Goal: Communication & Community: Answer question/provide support

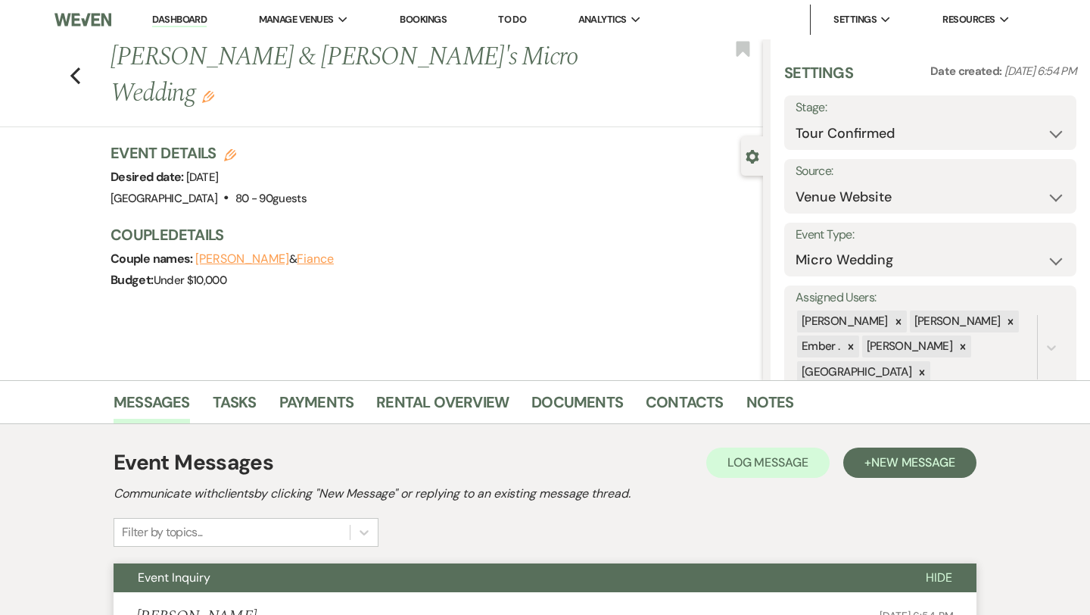
select select "4"
select select "5"
select select "16"
click at [73, 67] on icon "Previous" at bounding box center [75, 76] width 11 height 18
select select "4"
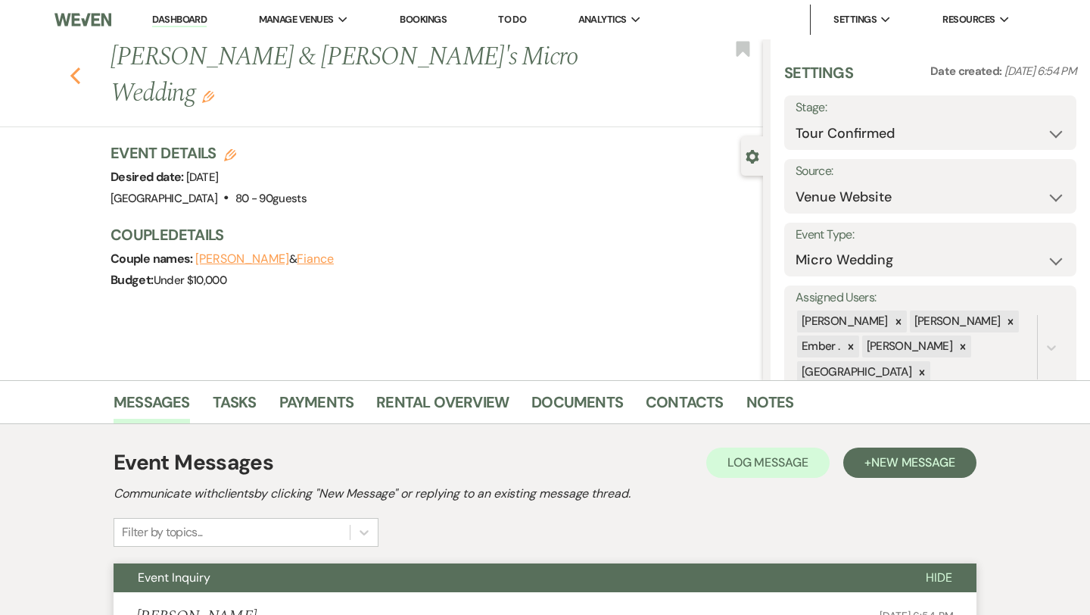
select select "4"
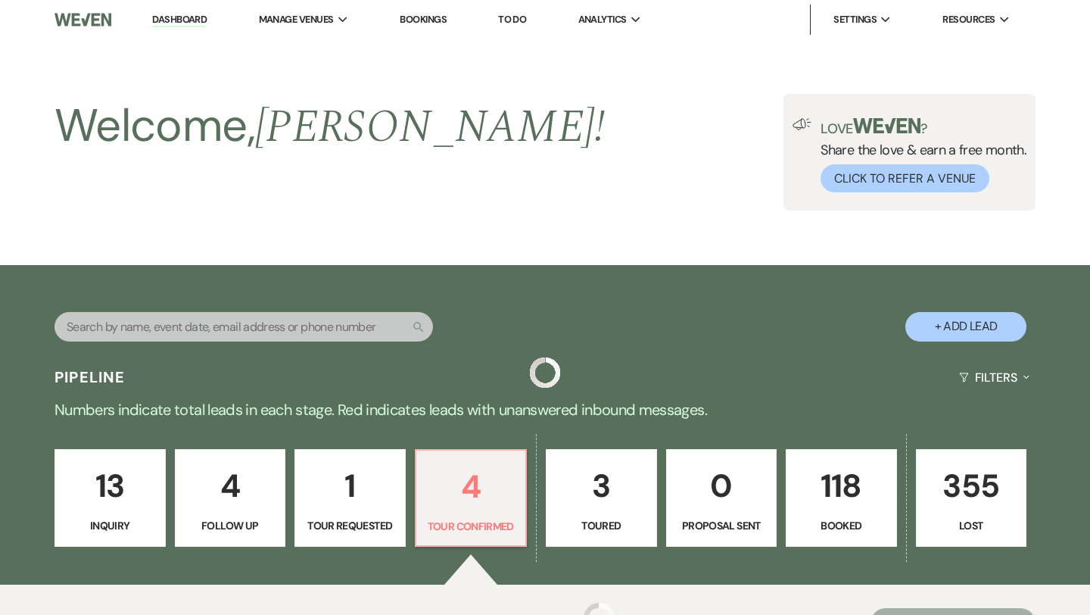
scroll to position [604, 0]
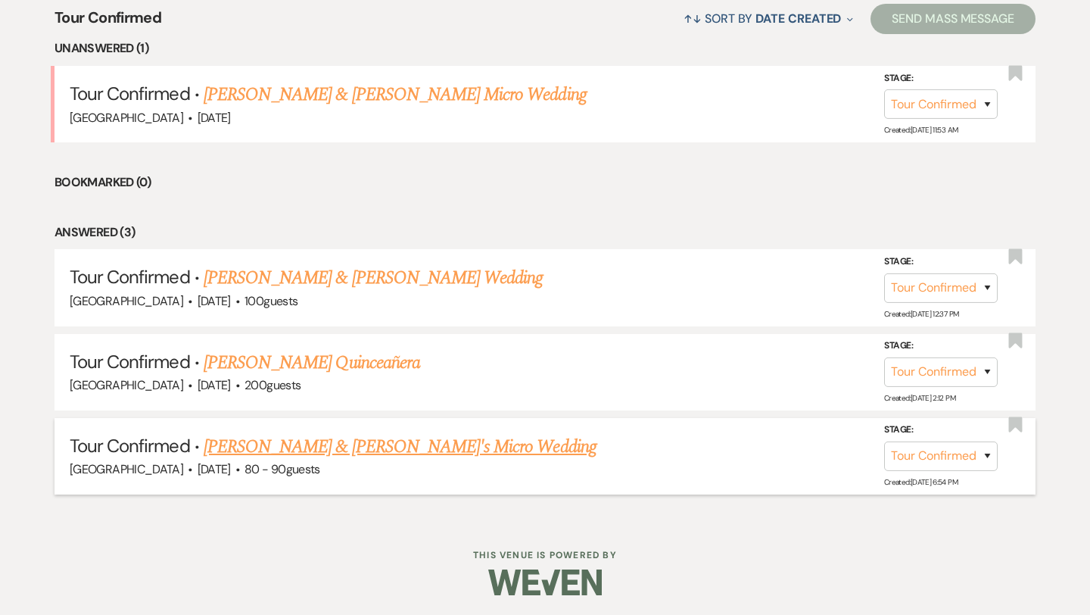
click at [352, 435] on link "[PERSON_NAME] & [PERSON_NAME]'s Micro Wedding" at bounding box center [400, 446] width 393 height 27
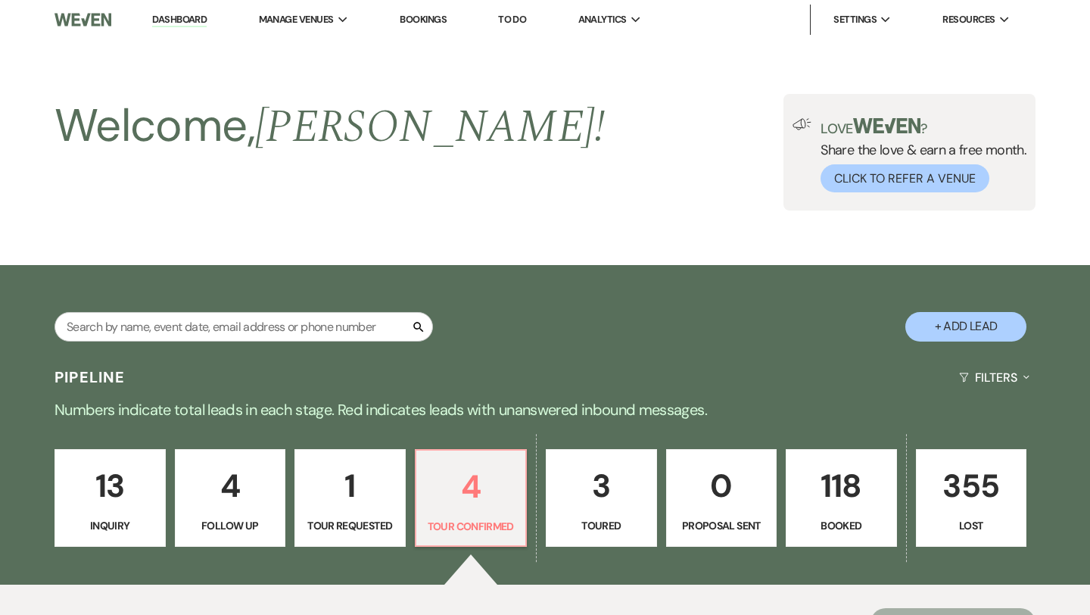
select select "4"
select select "5"
select select "16"
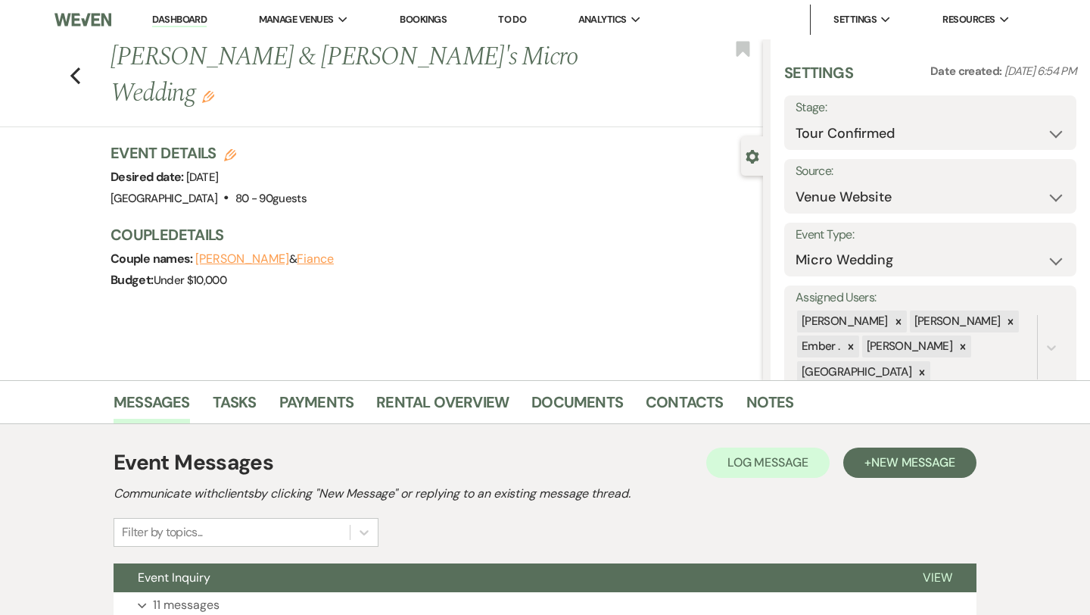
scroll to position [123, 0]
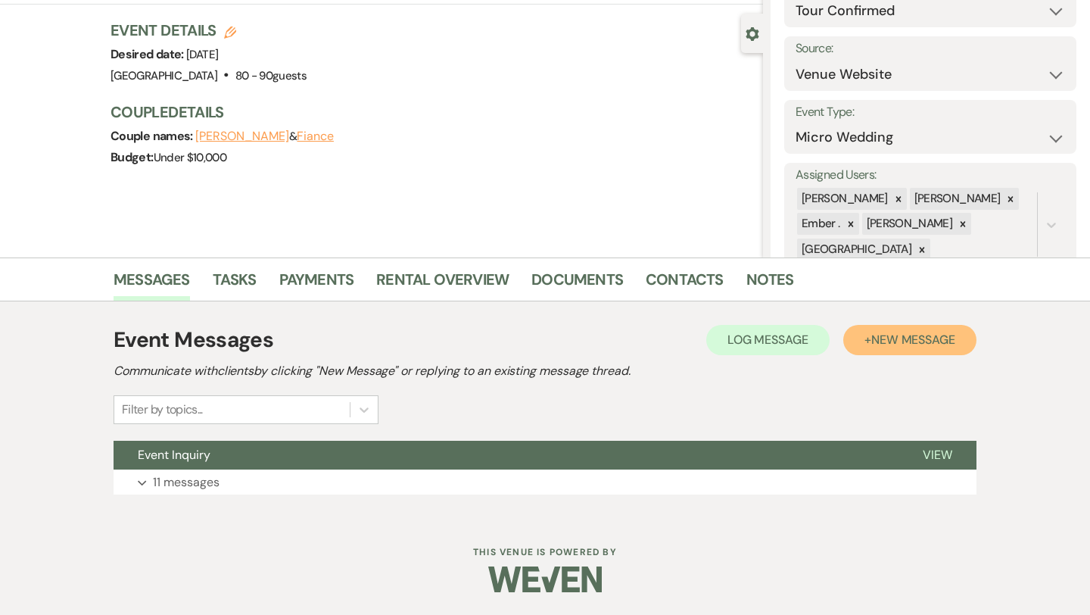
click at [884, 341] on span "New Message" at bounding box center [914, 340] width 84 height 16
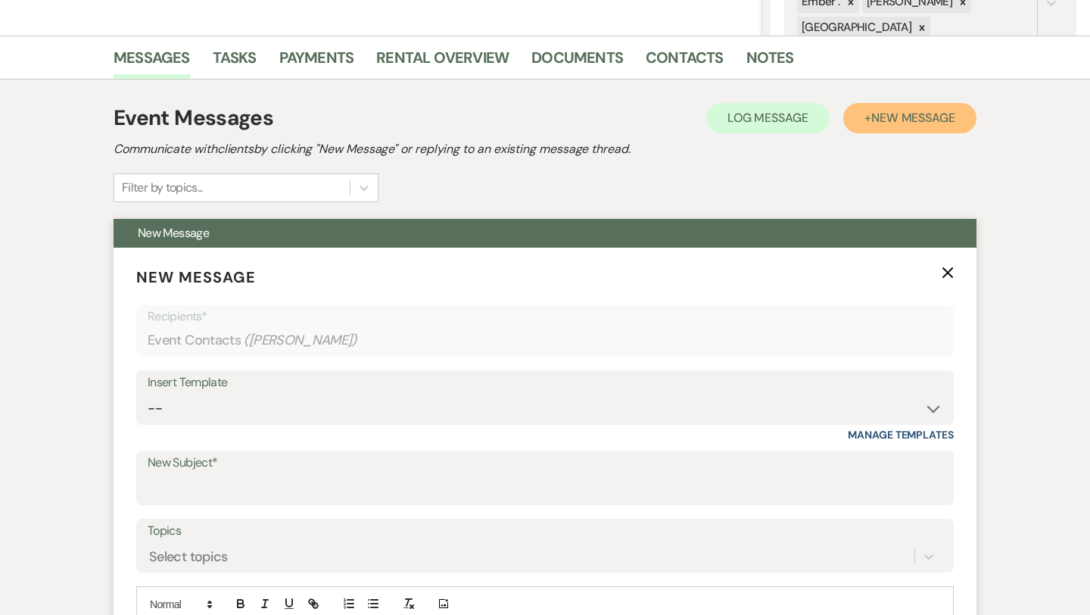
scroll to position [349, 0]
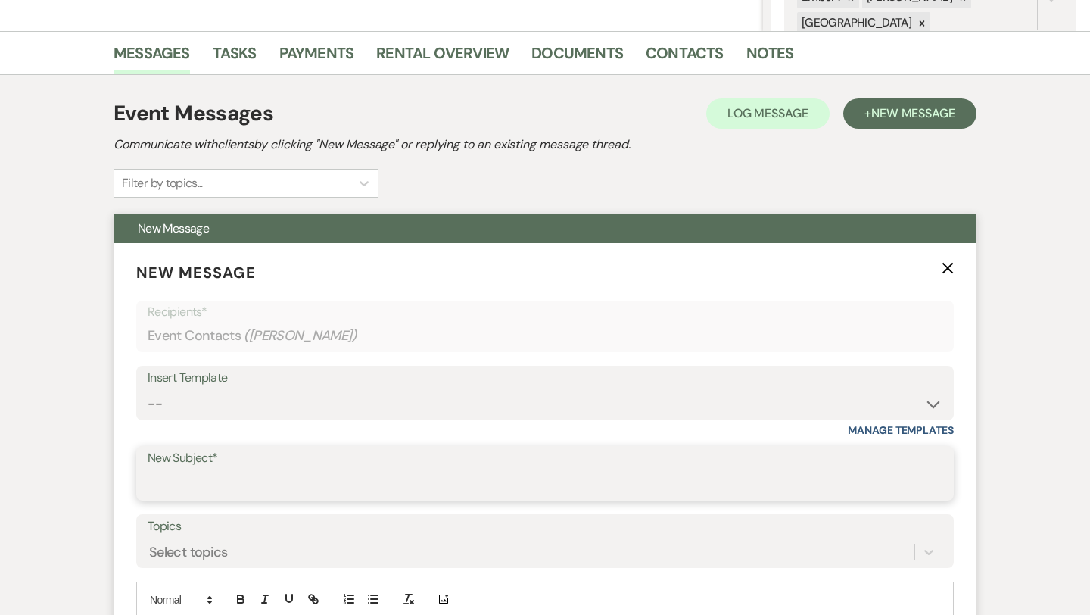
click at [284, 485] on input "New Subject*" at bounding box center [545, 484] width 795 height 30
type input "Thank you!!"
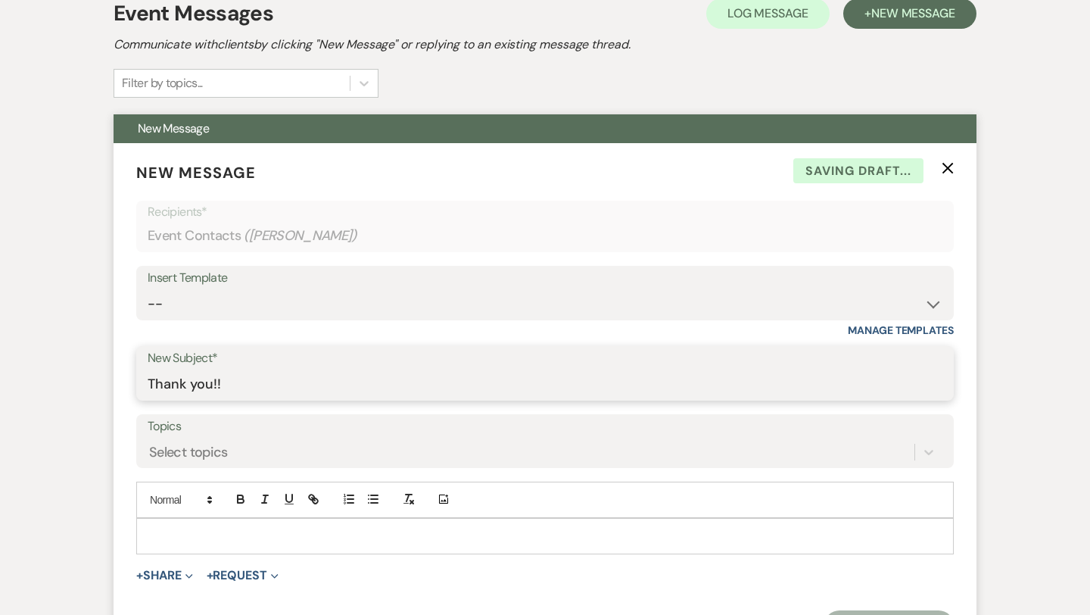
scroll to position [488, 0]
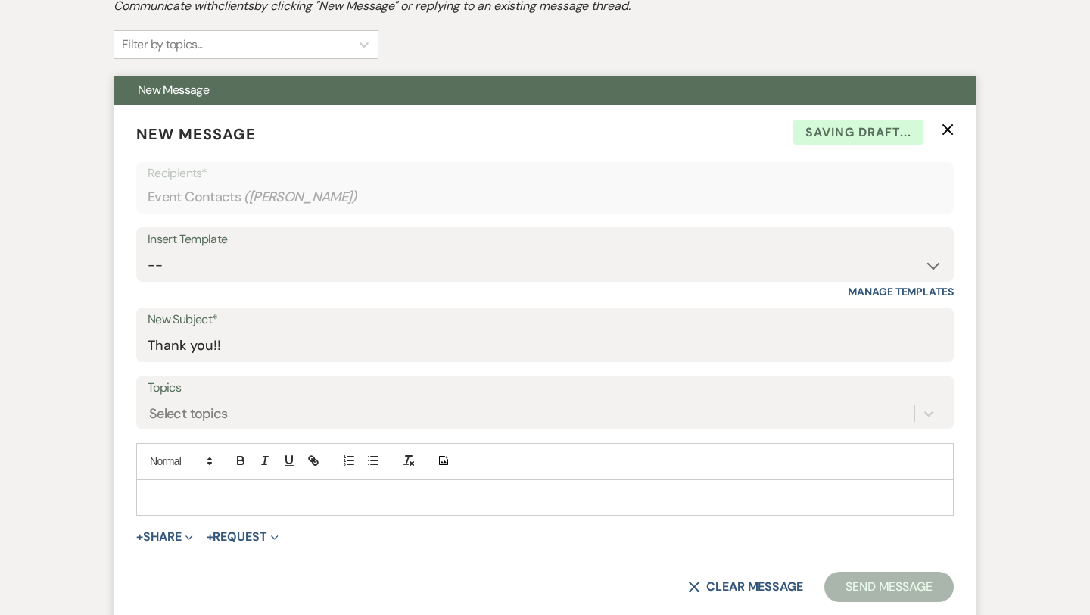
click at [281, 507] on div at bounding box center [545, 497] width 816 height 35
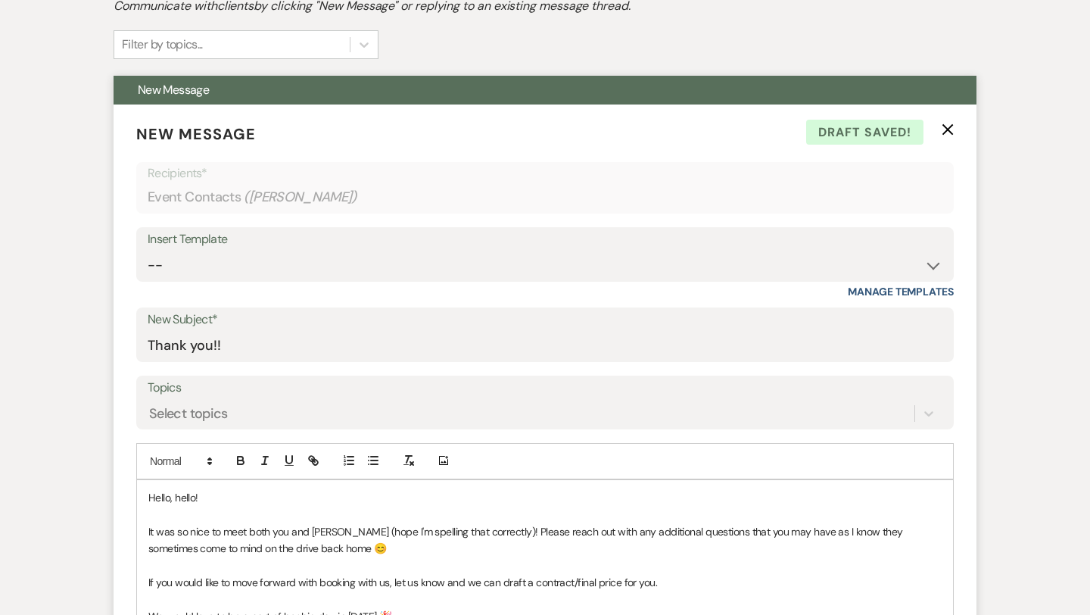
click at [491, 535] on span "It was so nice to meet both you and [PERSON_NAME] (hope I'm spelling that corre…" at bounding box center [526, 540] width 757 height 30
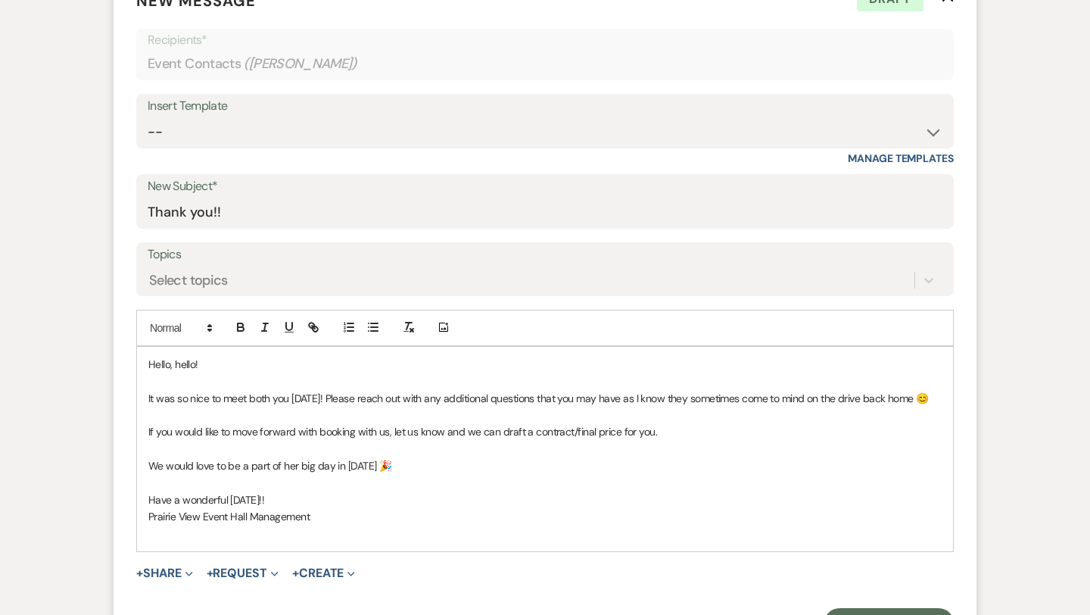
scroll to position [633, 0]
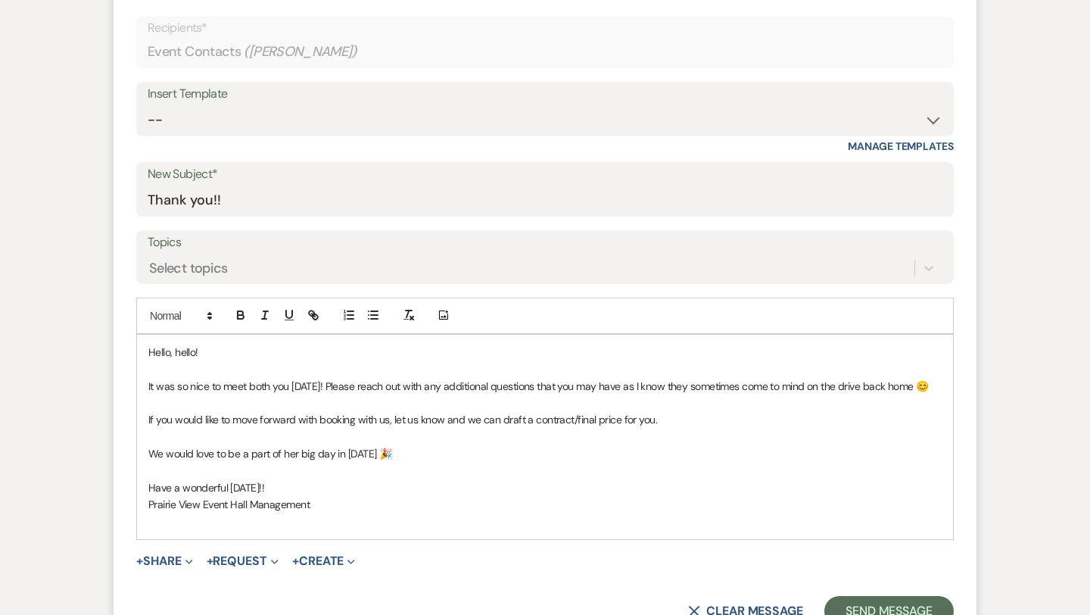
click at [410, 519] on p at bounding box center [545, 521] width 794 height 17
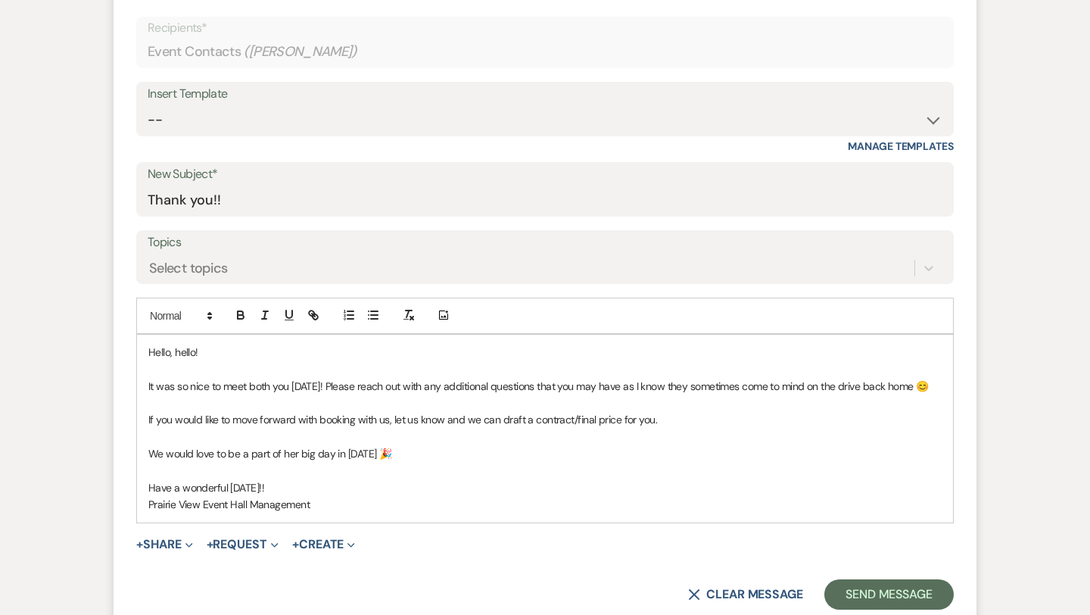
click at [270, 383] on span "It was so nice to meet both you [DATE]! Please reach out with any additional qu…" at bounding box center [538, 386] width 780 height 14
click at [467, 457] on p "We would love to be a part of her big day in [DATE] 🎉" at bounding box center [545, 453] width 794 height 17
click at [362, 451] on span "We would love to be a part of her big day in [DATE] 🎉" at bounding box center [269, 454] width 243 height 14
drag, startPoint x: 332, startPoint y: 456, endPoint x: 284, endPoint y: 456, distance: 47.7
click at [284, 456] on span "We would love to be a part of her big day in [DATE] 🎉" at bounding box center [269, 454] width 243 height 14
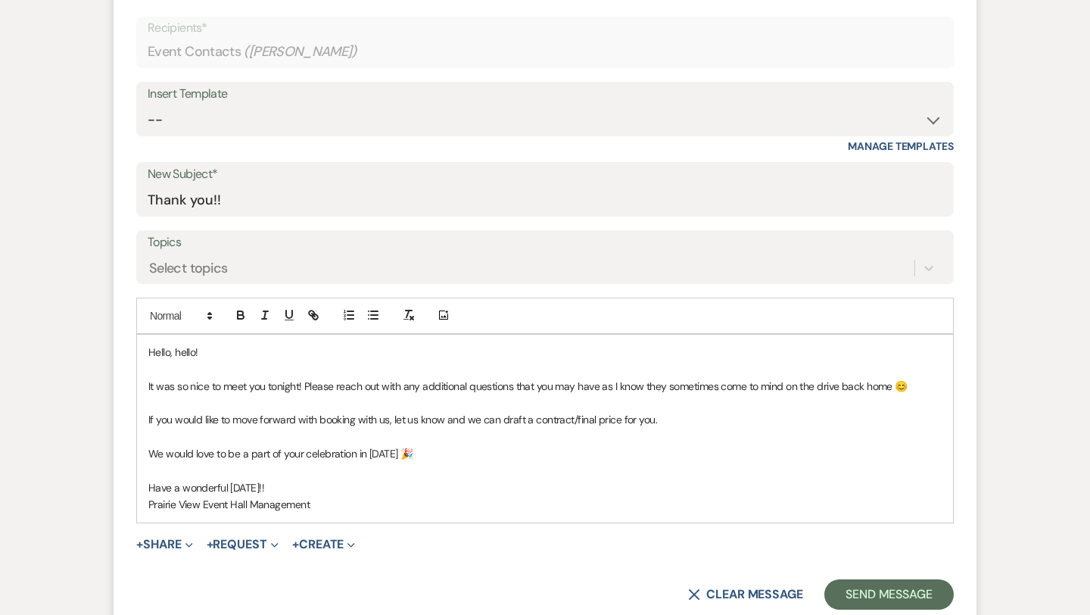
click at [333, 501] on p "Prairie View Event Hall Management" at bounding box center [545, 504] width 794 height 17
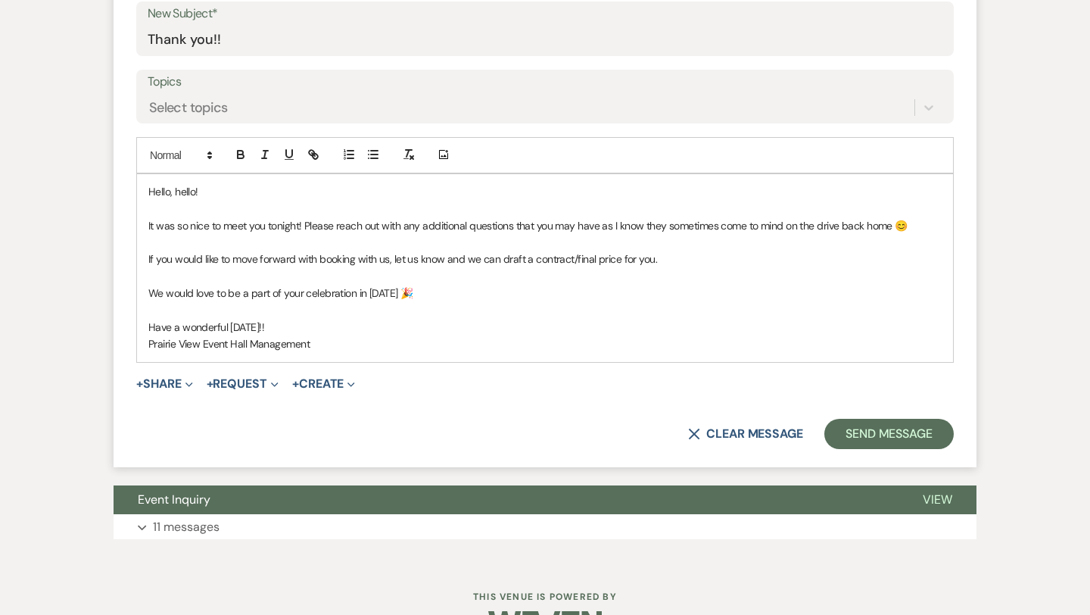
scroll to position [794, 0]
click at [392, 257] on span "If you would like to move forward with booking with us, let us know and we can …" at bounding box center [402, 259] width 509 height 14
click at [482, 329] on p "Have a wonderful [DATE]!!" at bounding box center [545, 327] width 794 height 17
click at [847, 432] on button "Send Message" at bounding box center [889, 434] width 129 height 30
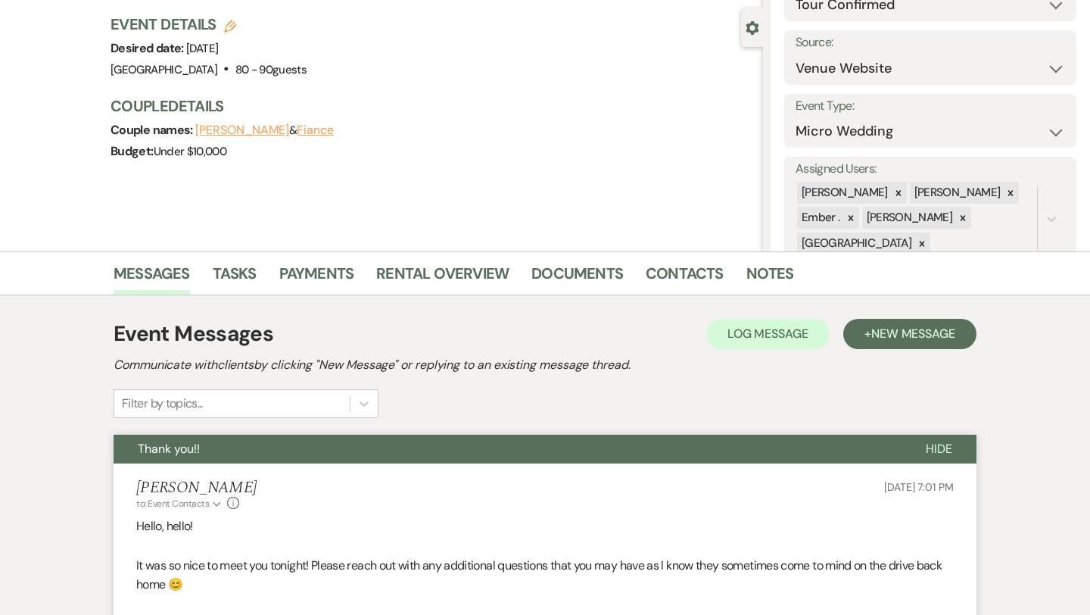
scroll to position [0, 0]
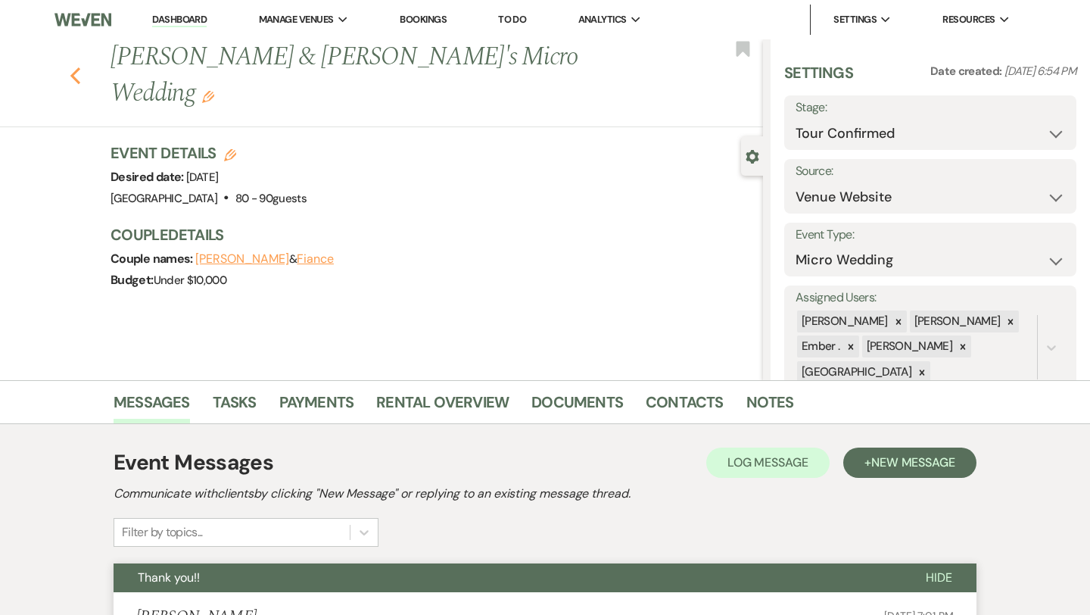
click at [79, 67] on icon "Previous" at bounding box center [75, 76] width 11 height 18
select select "4"
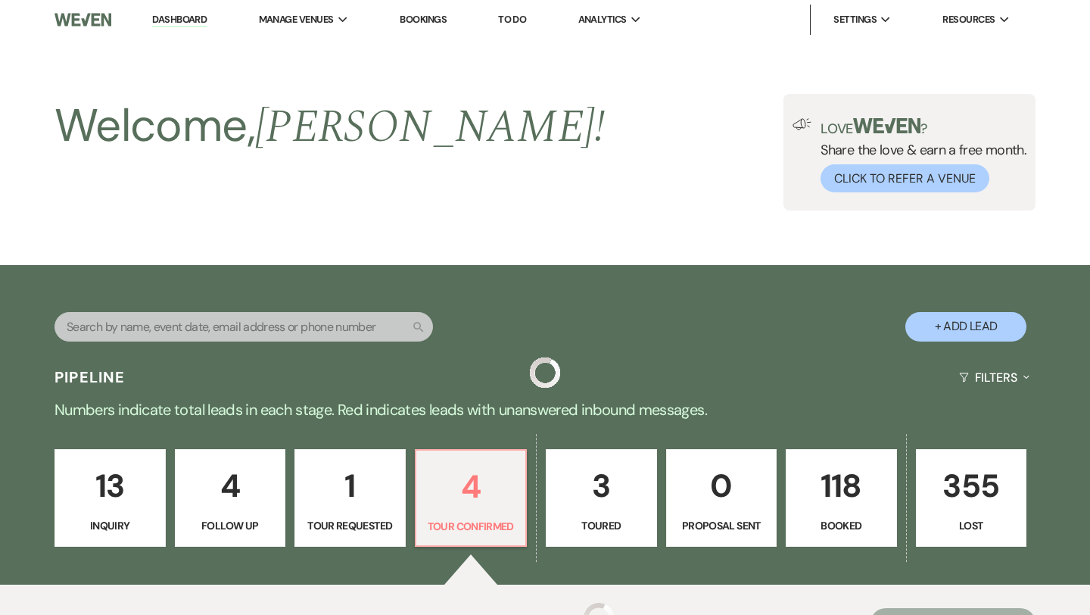
scroll to position [604, 0]
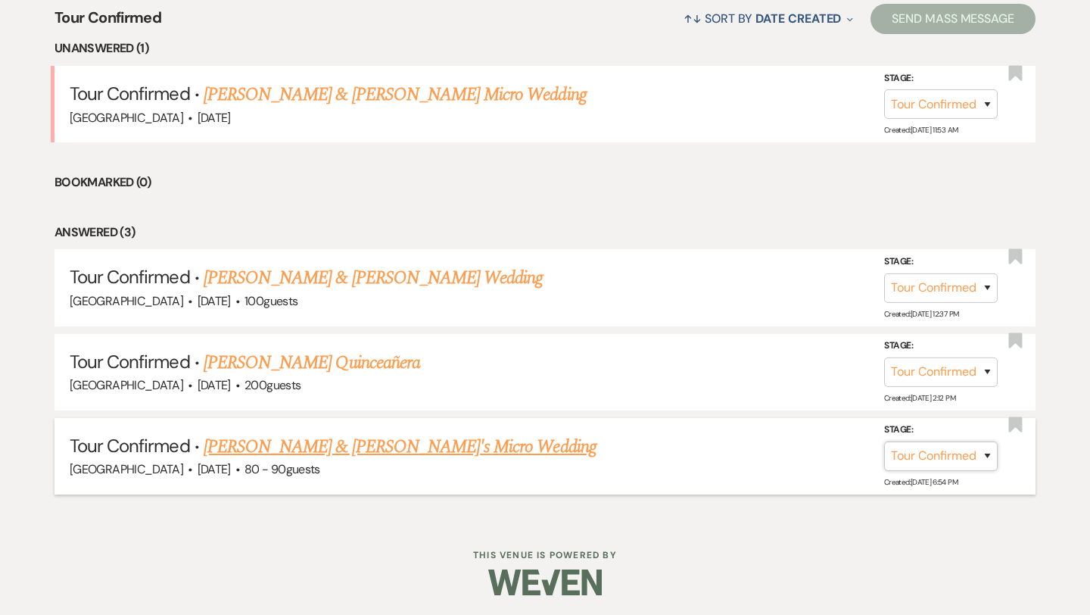
click at [980, 453] on select "Inquiry Follow Up Tour Requested Tour Confirmed Toured Proposal Sent Booked Lost" at bounding box center [941, 456] width 114 height 30
select select "7"
click at [992, 445] on button "Save" at bounding box center [968, 456] width 76 height 30
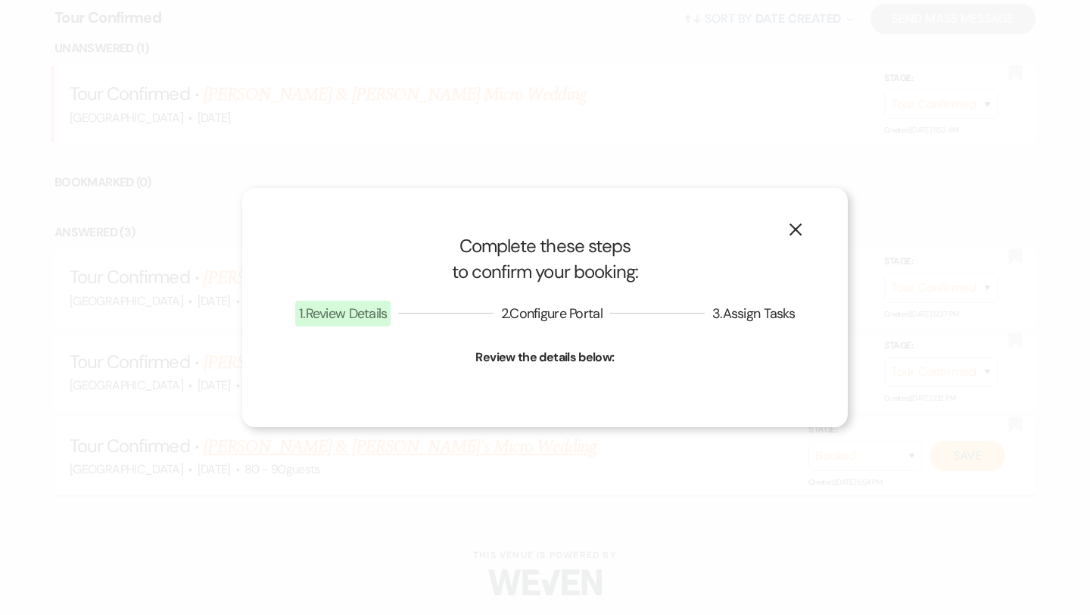
select select "16"
select select "677"
select select "false"
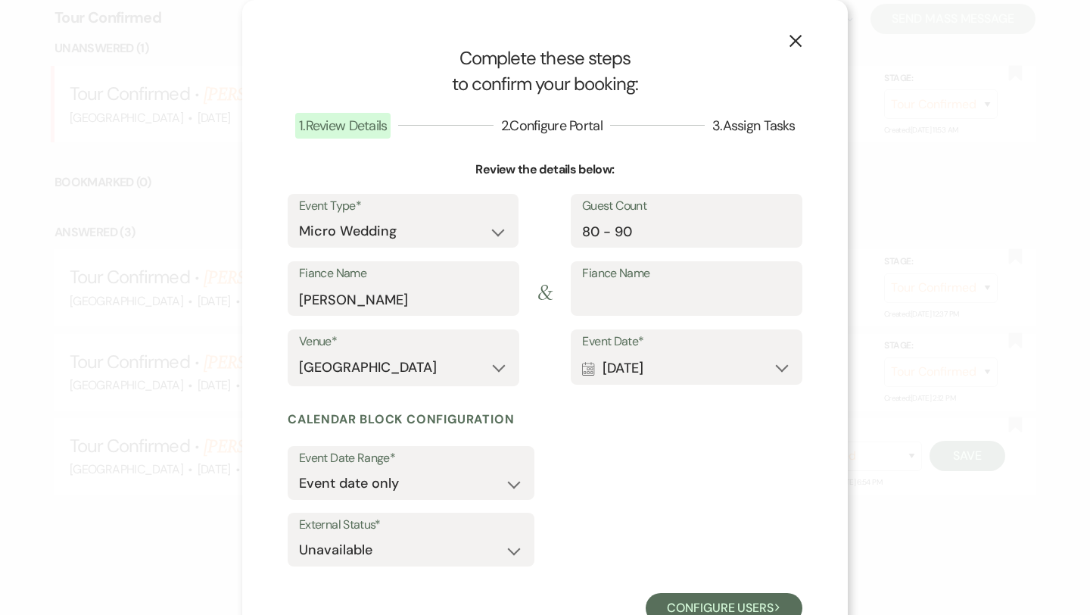
click at [803, 45] on button "X" at bounding box center [795, 40] width 23 height 27
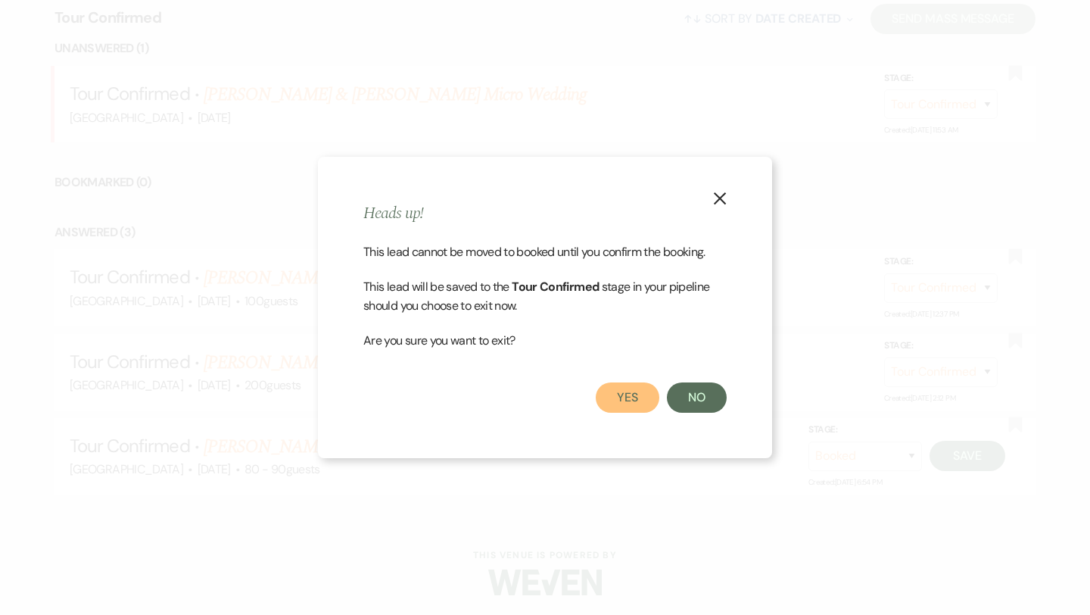
click at [631, 397] on button "Yes" at bounding box center [628, 397] width 64 height 30
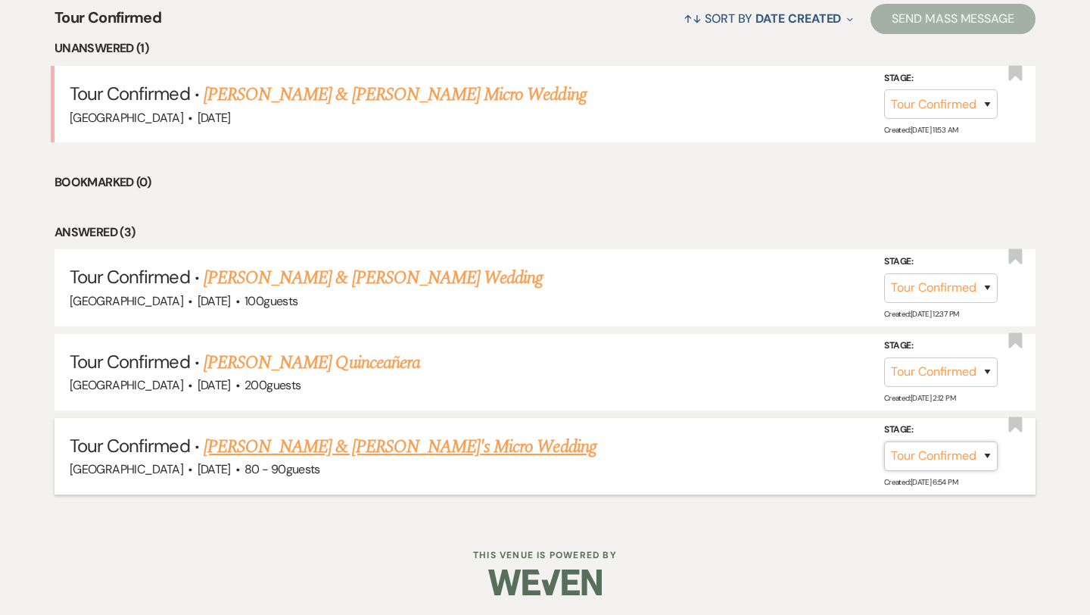
click at [928, 462] on select "Inquiry Follow Up Tour Requested Tour Confirmed Toured Proposal Sent Booked Lost" at bounding box center [941, 456] width 114 height 30
select select "5"
click at [962, 459] on button "Save" at bounding box center [968, 456] width 76 height 30
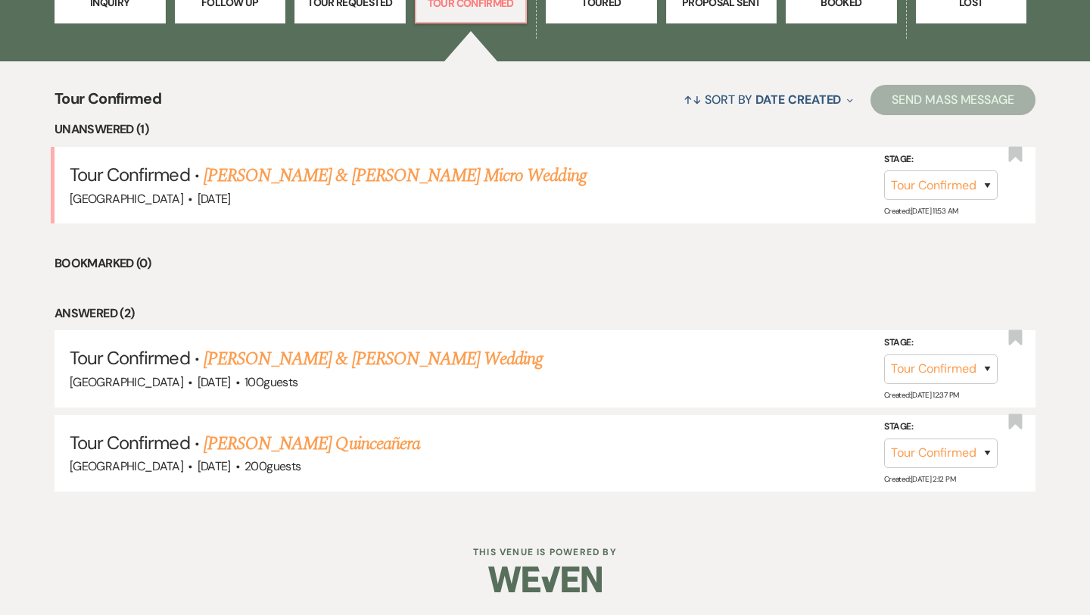
scroll to position [521, 0]
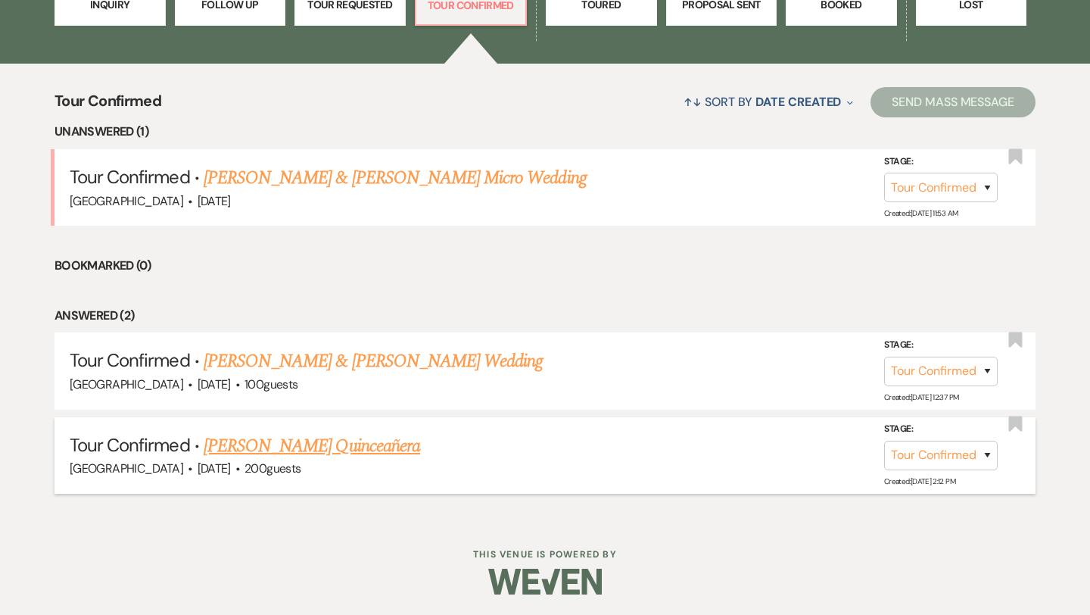
click at [320, 436] on link "[PERSON_NAME] Quinceañera" at bounding box center [312, 445] width 217 height 27
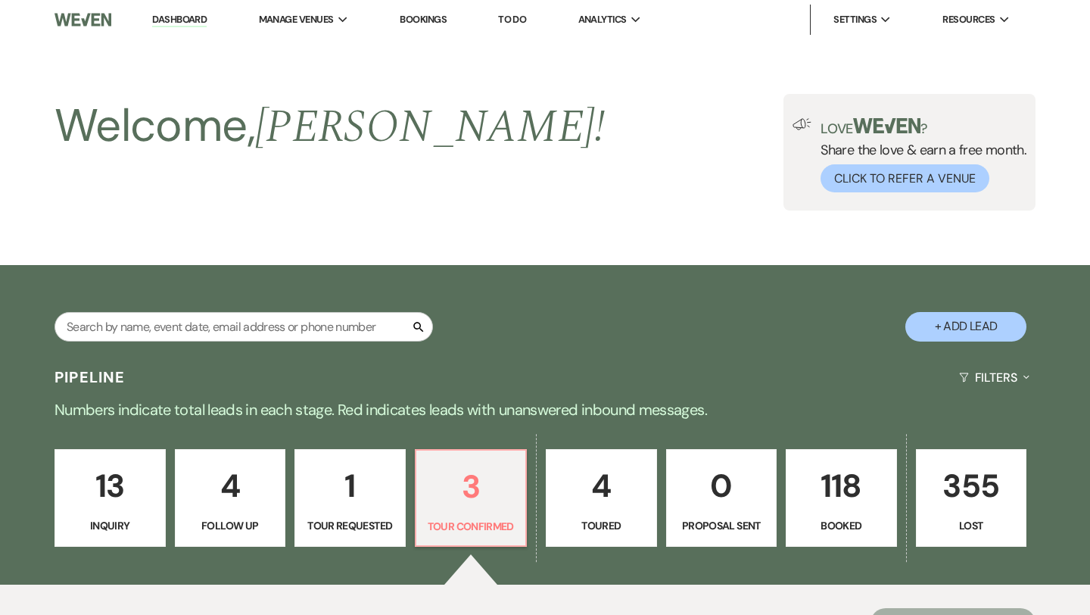
select select "4"
select select "22"
select select "15"
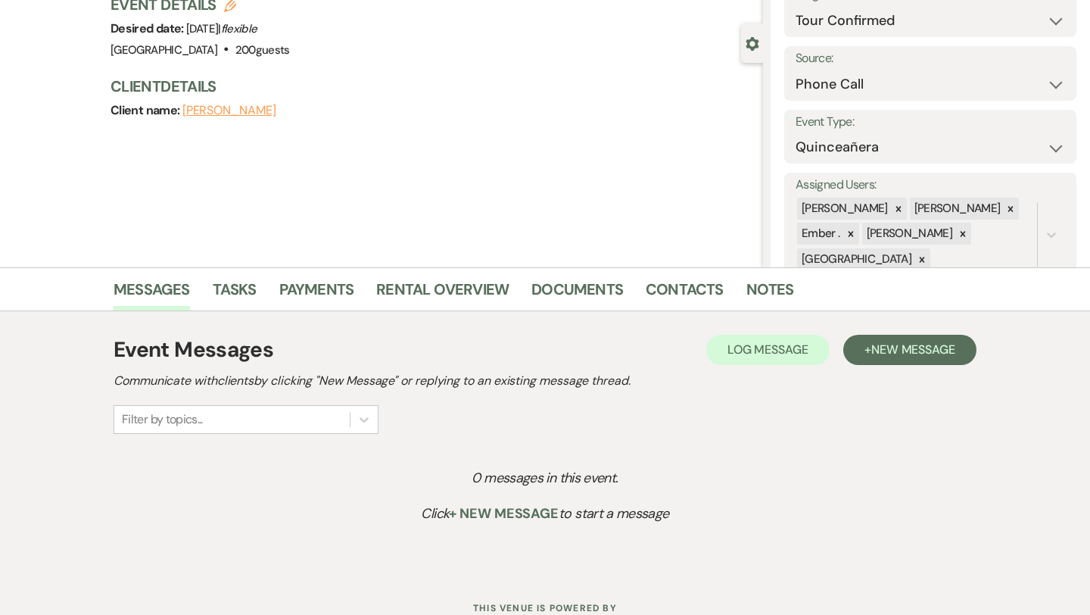
scroll to position [125, 0]
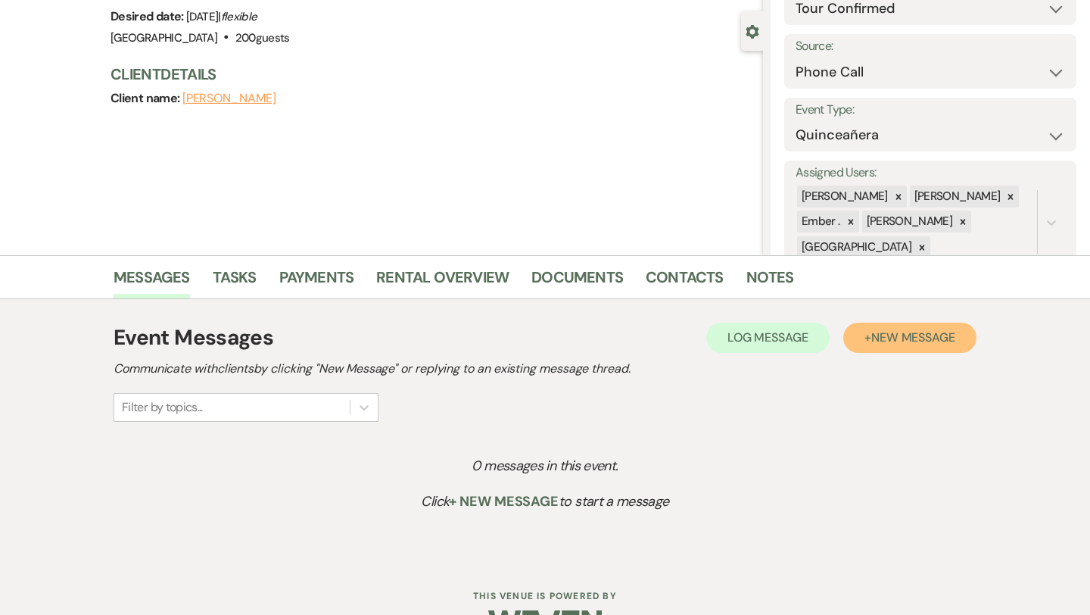
click at [871, 346] on button "+ New Message" at bounding box center [910, 338] width 133 height 30
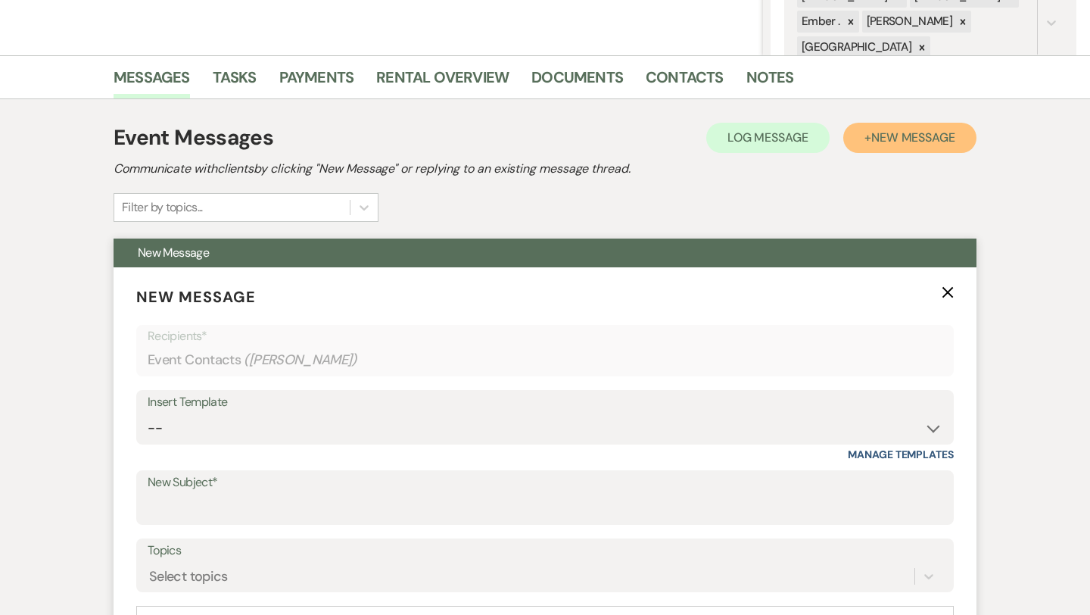
scroll to position [357, 0]
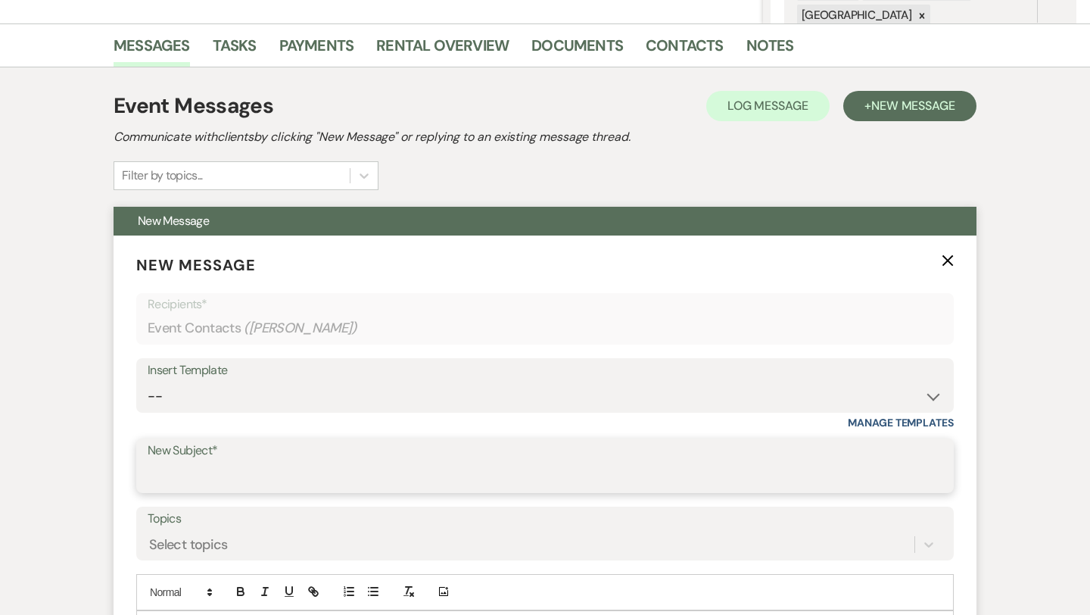
click at [280, 468] on input "New Subject*" at bounding box center [545, 477] width 795 height 30
type input "Thank you!!"
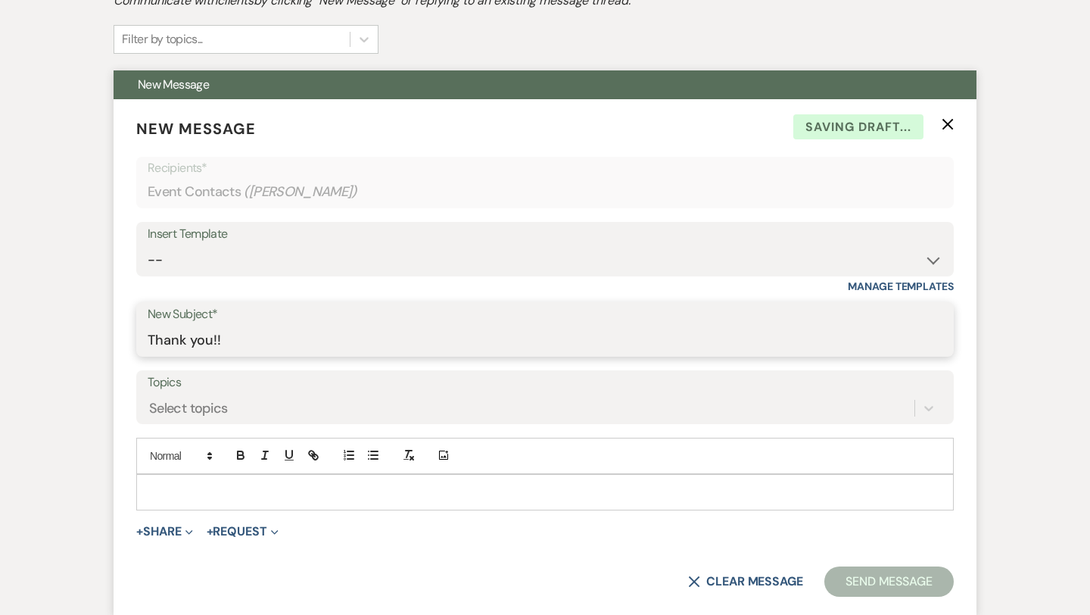
scroll to position [510, 0]
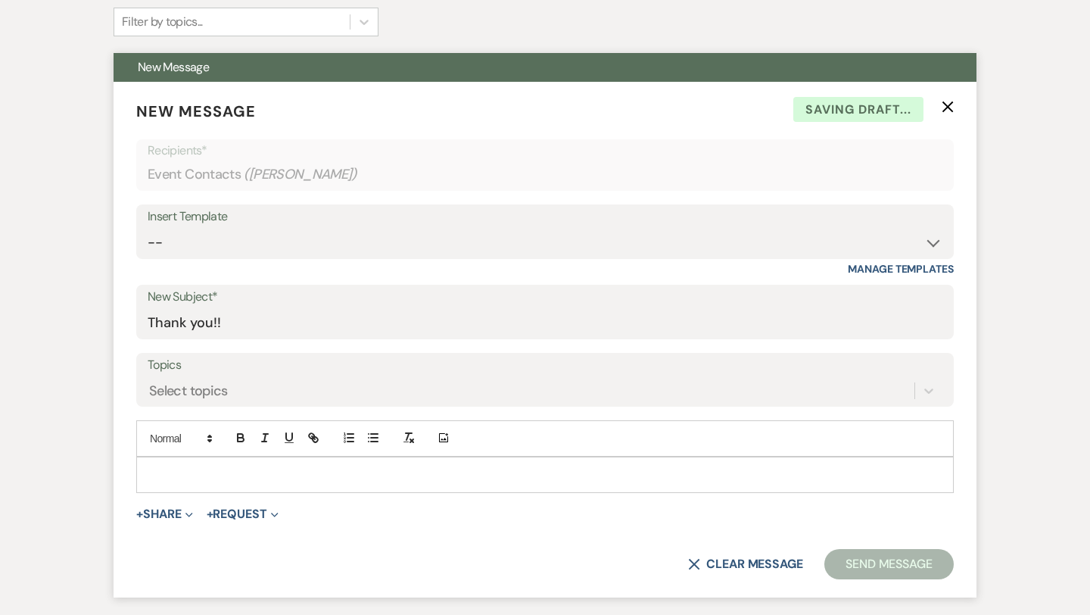
click at [326, 494] on form "New Message X Saving draft... Recipients* Event Contacts ( [PERSON_NAME] ) Inse…" at bounding box center [545, 340] width 863 height 516
click at [313, 472] on p at bounding box center [545, 474] width 794 height 17
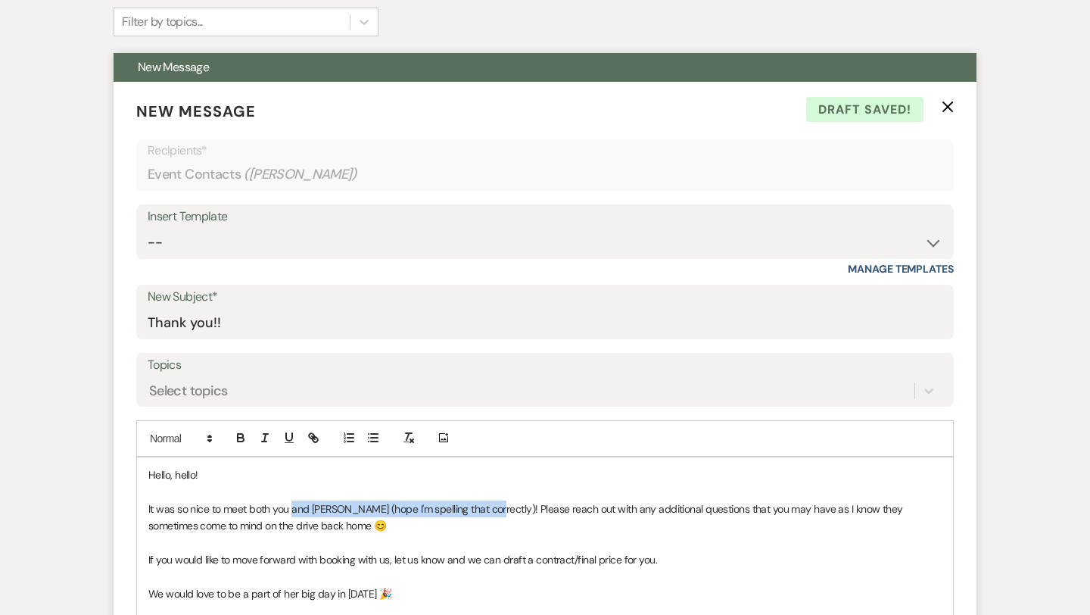
drag, startPoint x: 492, startPoint y: 509, endPoint x: 293, endPoint y: 510, distance: 199.1
click at [293, 510] on span "It was so nice to meet both you and [PERSON_NAME] (hope I'm spelling that corre…" at bounding box center [526, 517] width 757 height 30
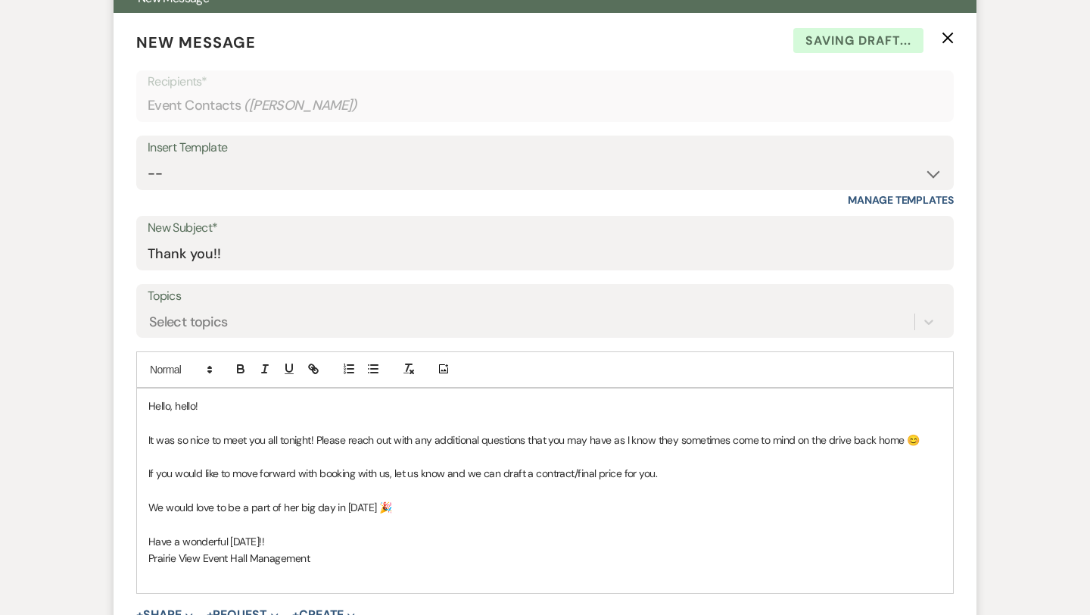
scroll to position [582, 0]
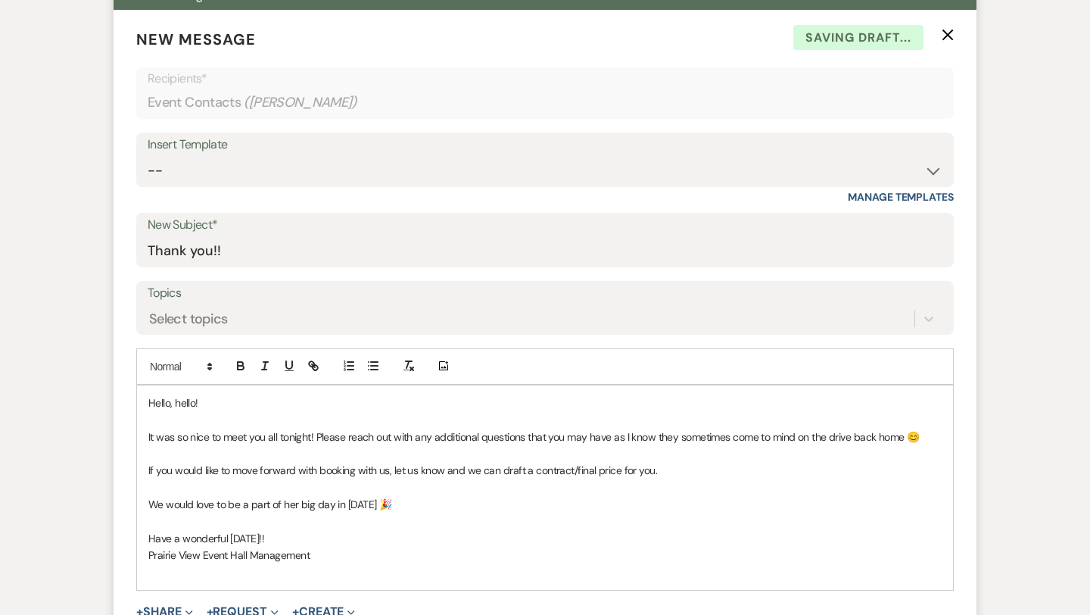
click at [413, 567] on p at bounding box center [545, 572] width 794 height 17
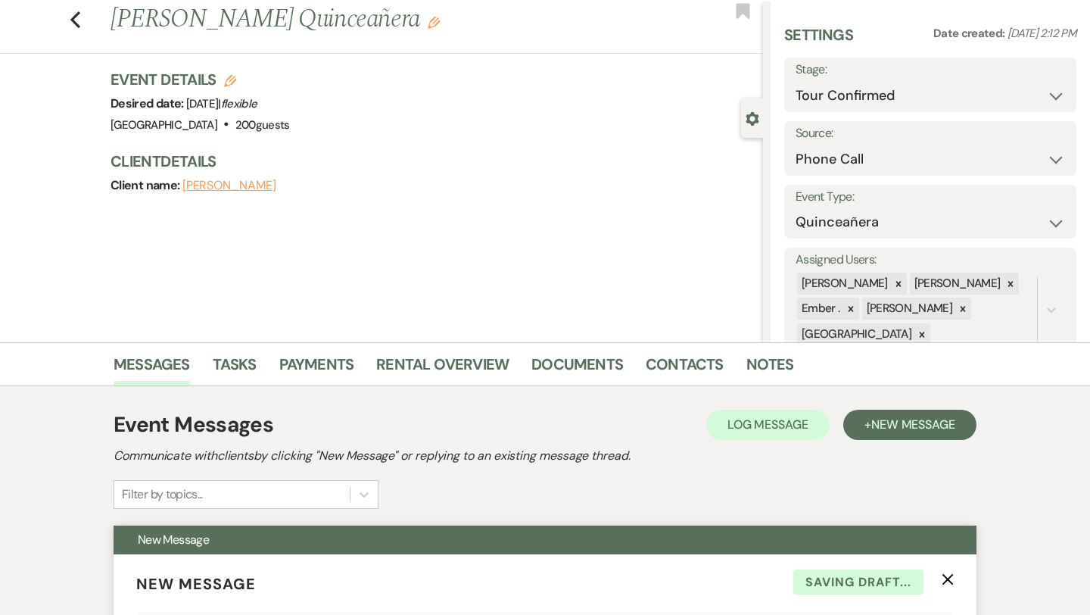
scroll to position [0, 0]
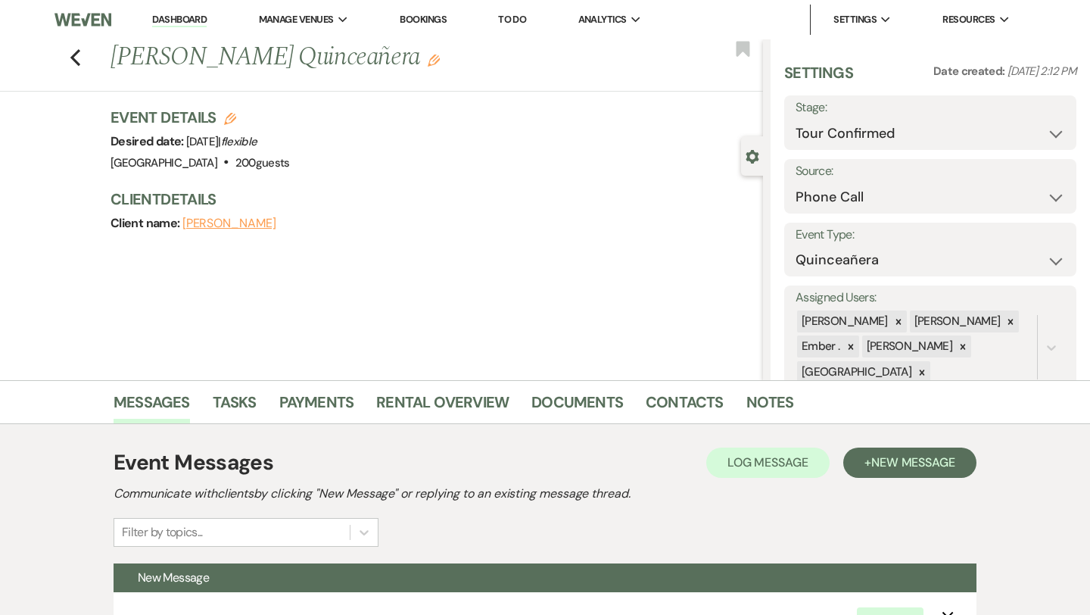
drag, startPoint x: 399, startPoint y: 64, endPoint x: 291, endPoint y: 66, distance: 108.3
click at [291, 66] on h1 "[PERSON_NAME] Quinceañera Edit" at bounding box center [369, 57] width 516 height 36
copy h1 "uinceañera"
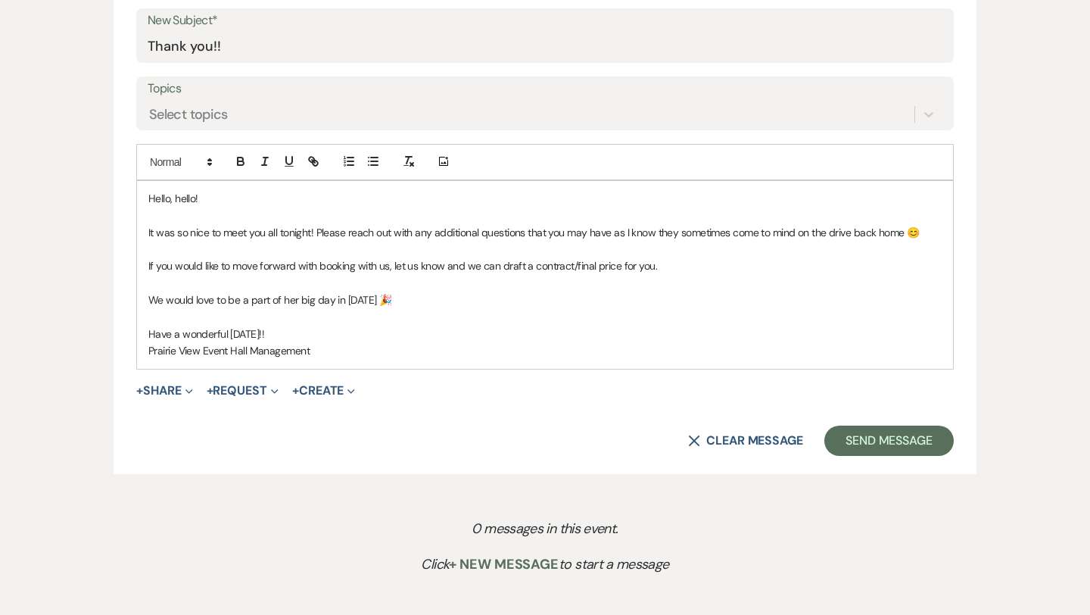
scroll to position [831, 0]
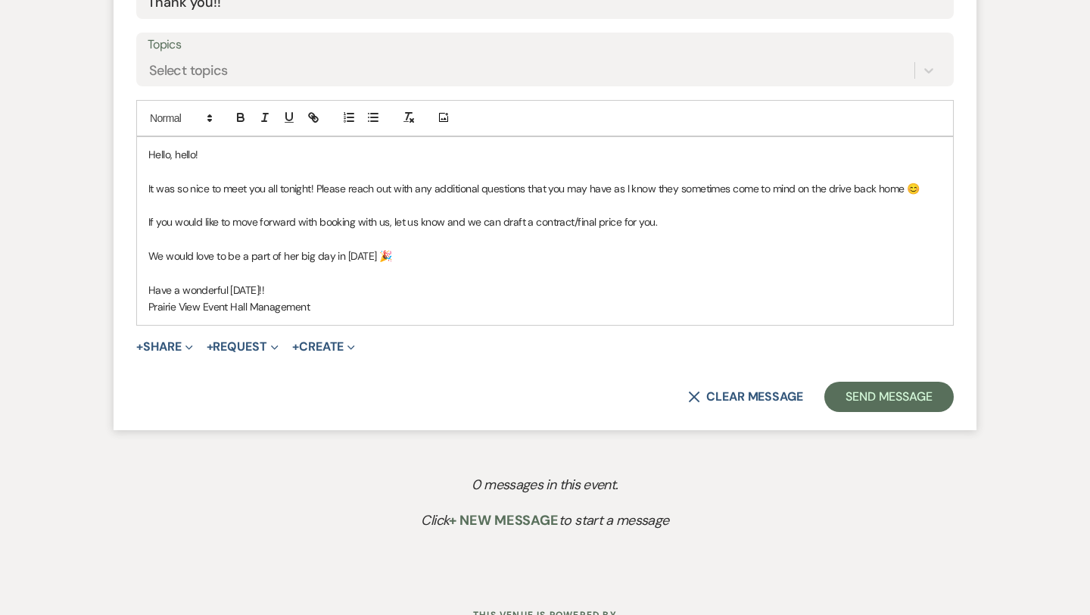
click at [334, 257] on span "We would love to be a part of her big day in [DATE] 🎉" at bounding box center [269, 256] width 243 height 14
drag, startPoint x: 372, startPoint y: 254, endPoint x: 295, endPoint y: 254, distance: 76.5
click at [295, 254] on p "We would love to be a part of her q uinceañera in [DATE] 🎉" at bounding box center [545, 256] width 794 height 17
click at [413, 114] on icon "button" at bounding box center [409, 118] width 14 height 14
click at [451, 241] on p at bounding box center [545, 239] width 794 height 17
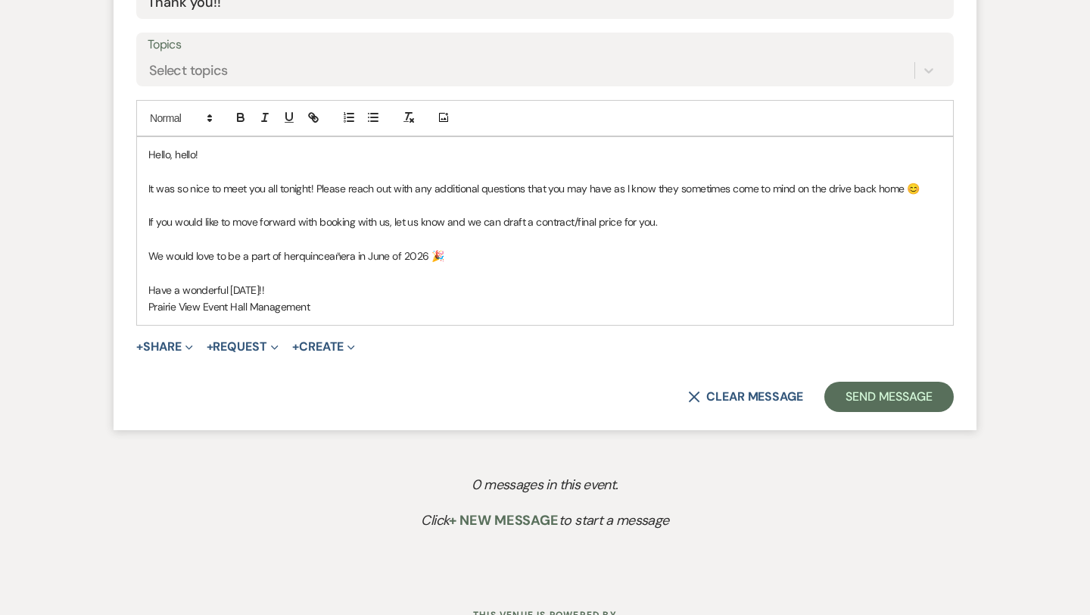
click at [387, 251] on span "une of 2026 🎉" at bounding box center [408, 256] width 71 height 14
click at [435, 278] on p at bounding box center [545, 273] width 794 height 17
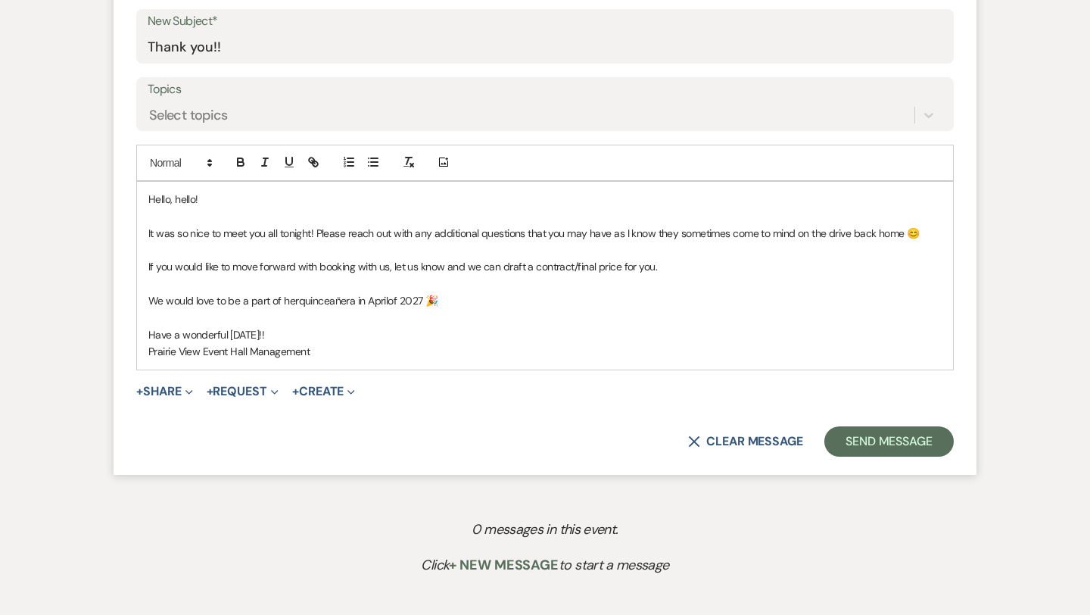
scroll to position [781, 0]
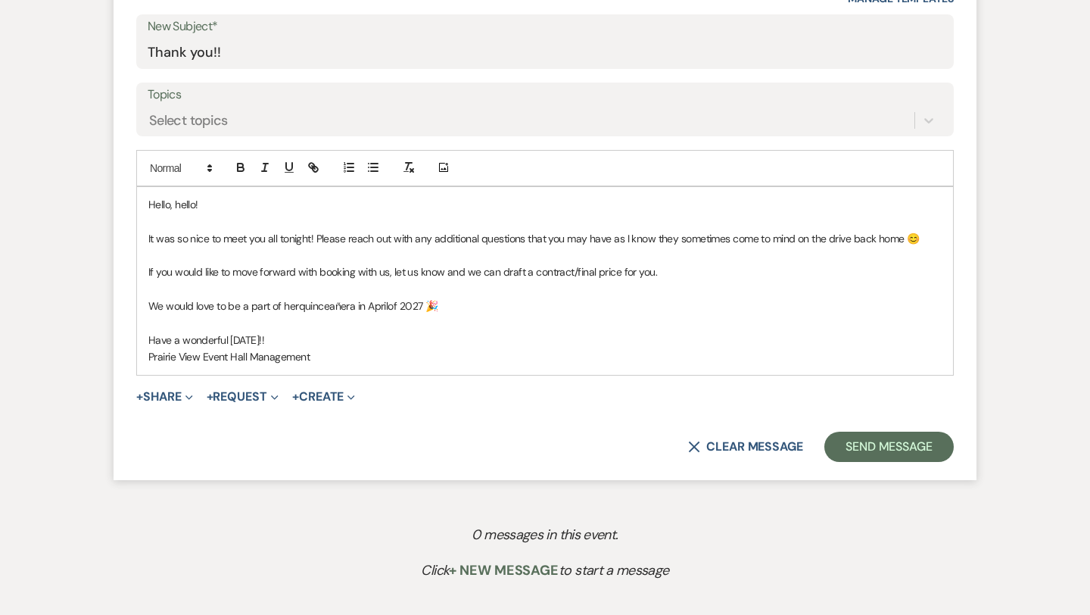
click at [482, 354] on p "Prairie View Event Hall Management" at bounding box center [545, 356] width 794 height 17
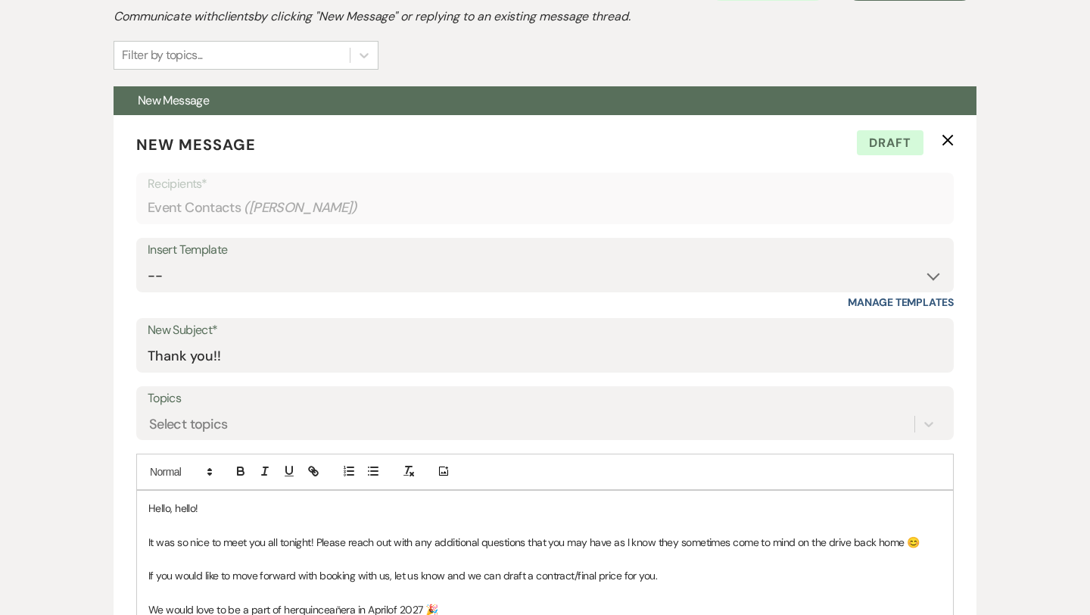
scroll to position [893, 0]
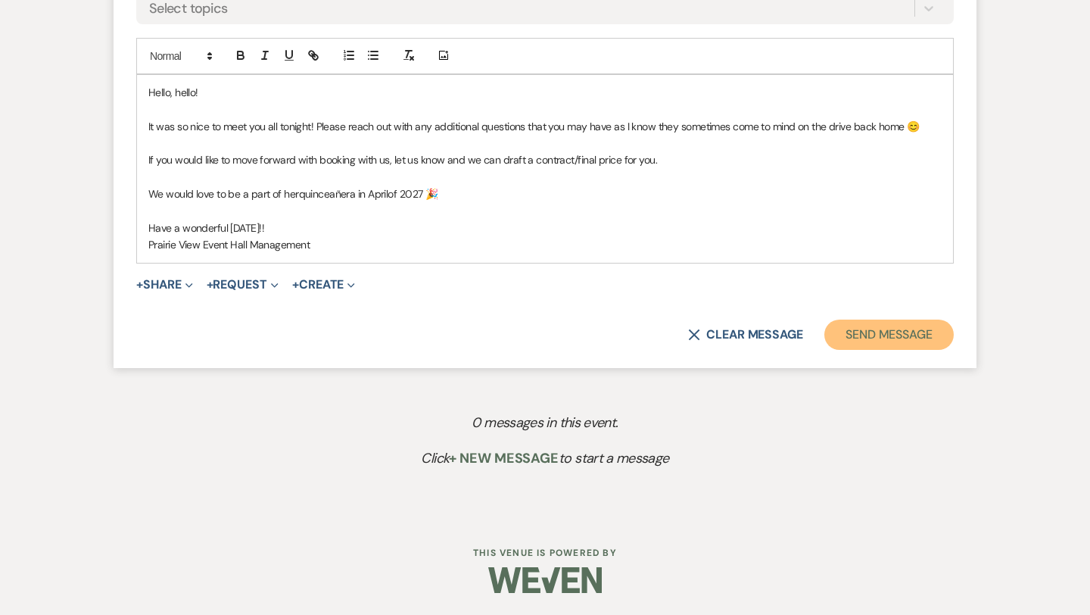
click at [907, 348] on button "Send Message" at bounding box center [889, 335] width 129 height 30
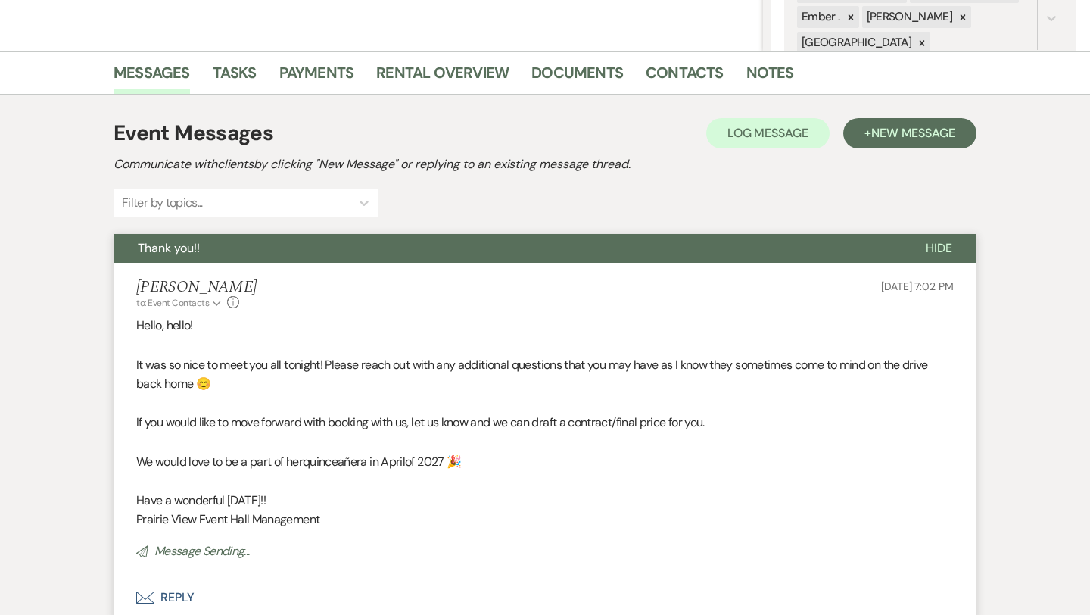
scroll to position [0, 0]
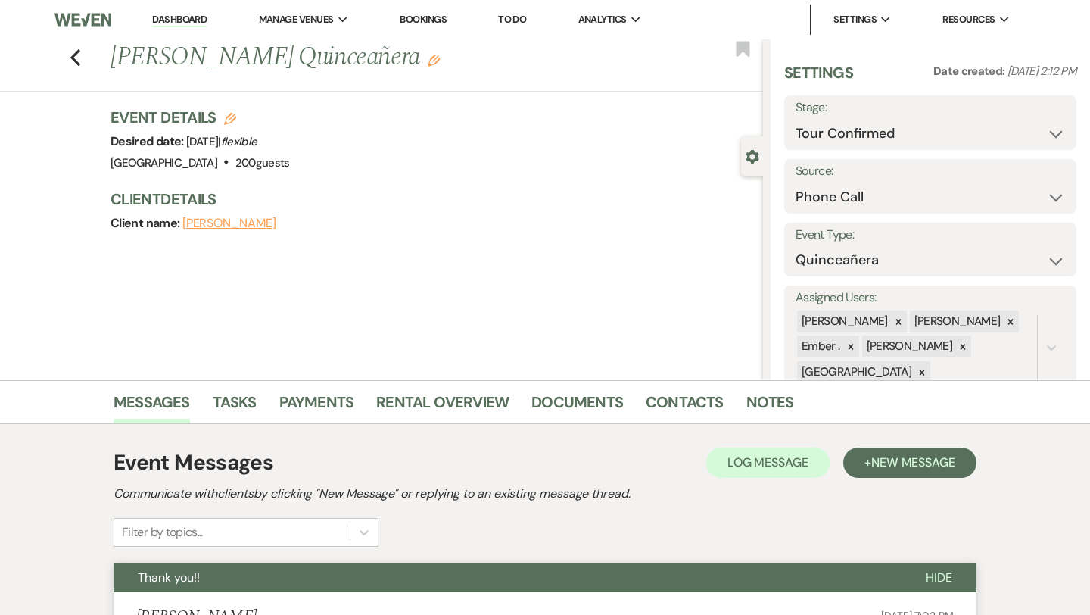
click at [82, 56] on div "Previous [PERSON_NAME] Quinceañera Edit Bookmark" at bounding box center [377, 65] width 771 height 52
click at [70, 61] on icon "Previous" at bounding box center [75, 57] width 11 height 18
select select "4"
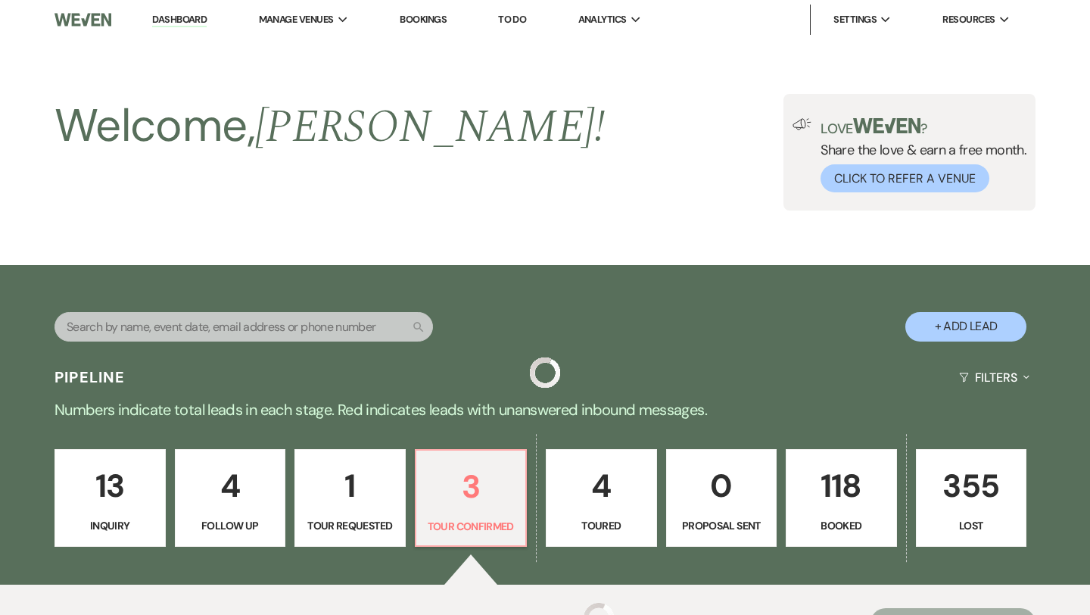
scroll to position [521, 0]
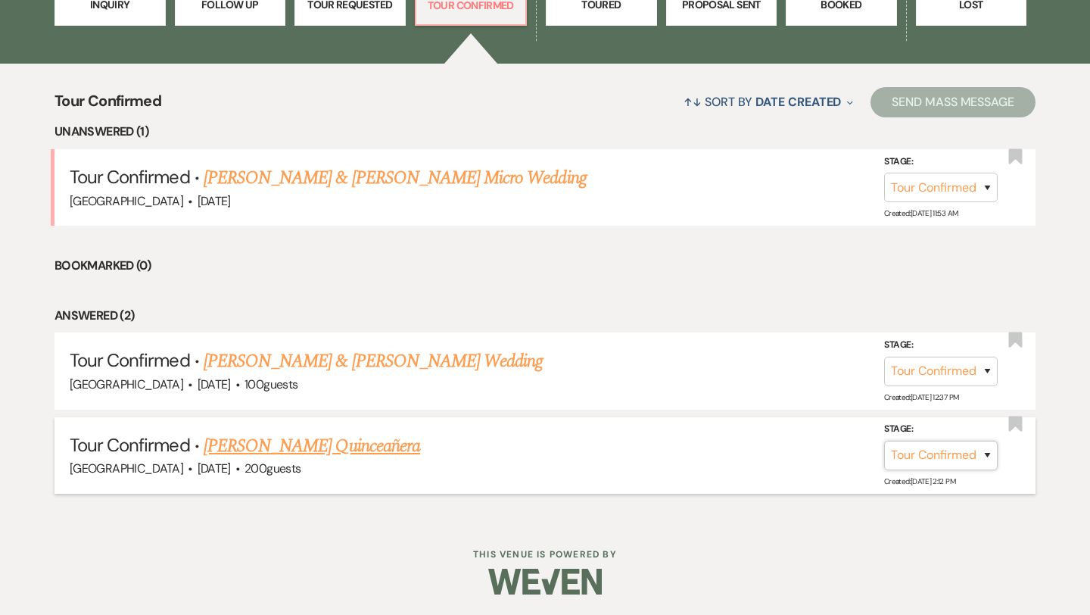
click at [934, 451] on select "Inquiry Follow Up Tour Requested Tour Confirmed Toured Proposal Sent Booked Lost" at bounding box center [941, 456] width 114 height 30
select select "5"
click at [987, 457] on button "Save" at bounding box center [968, 455] width 76 height 30
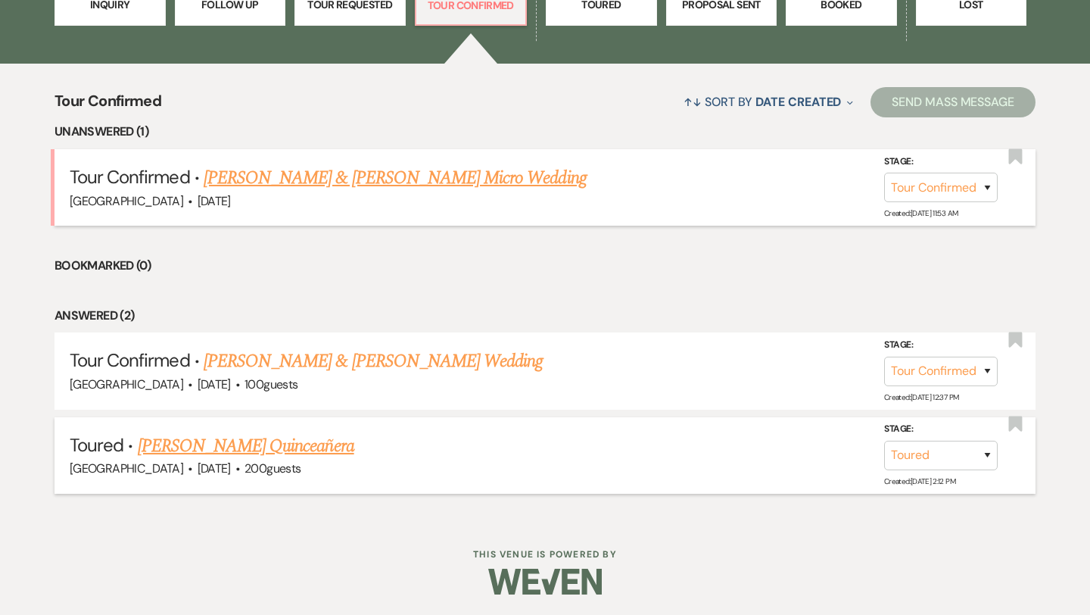
scroll to position [438, 0]
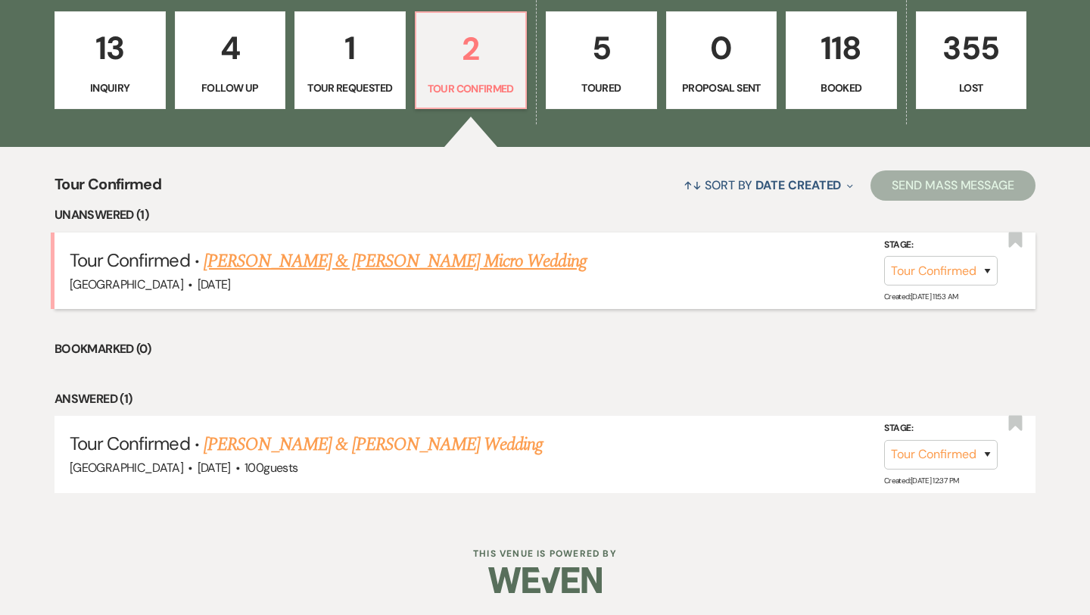
click at [398, 260] on link "[PERSON_NAME] & [PERSON_NAME] Micro Wedding" at bounding box center [395, 261] width 383 height 27
select select "4"
select select "5"
select select "16"
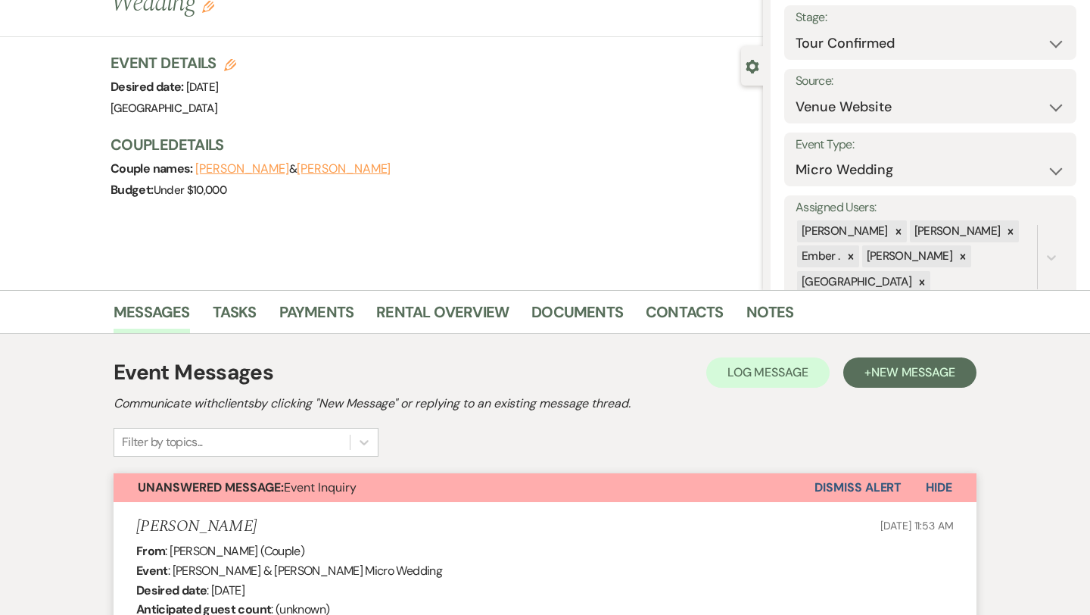
scroll to position [86, 0]
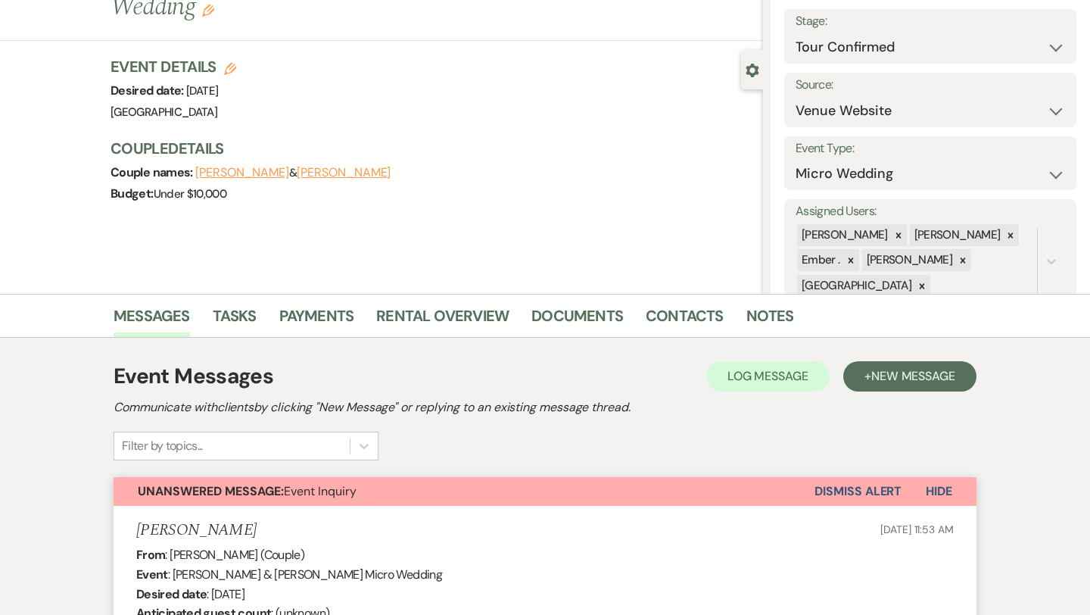
click at [846, 490] on button "Dismiss Alert" at bounding box center [858, 491] width 87 height 29
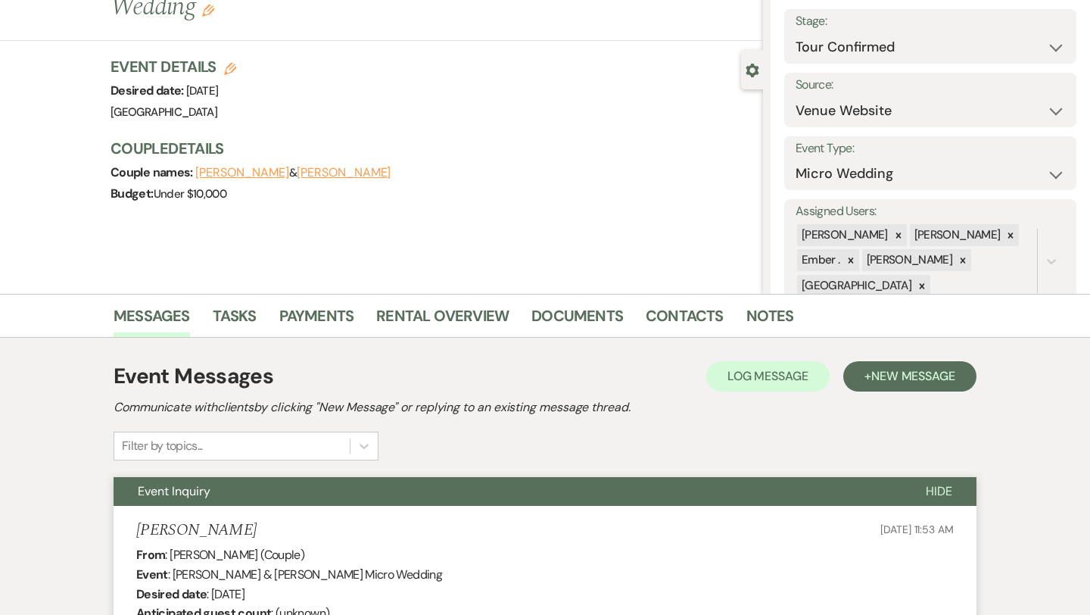
scroll to position [0, 0]
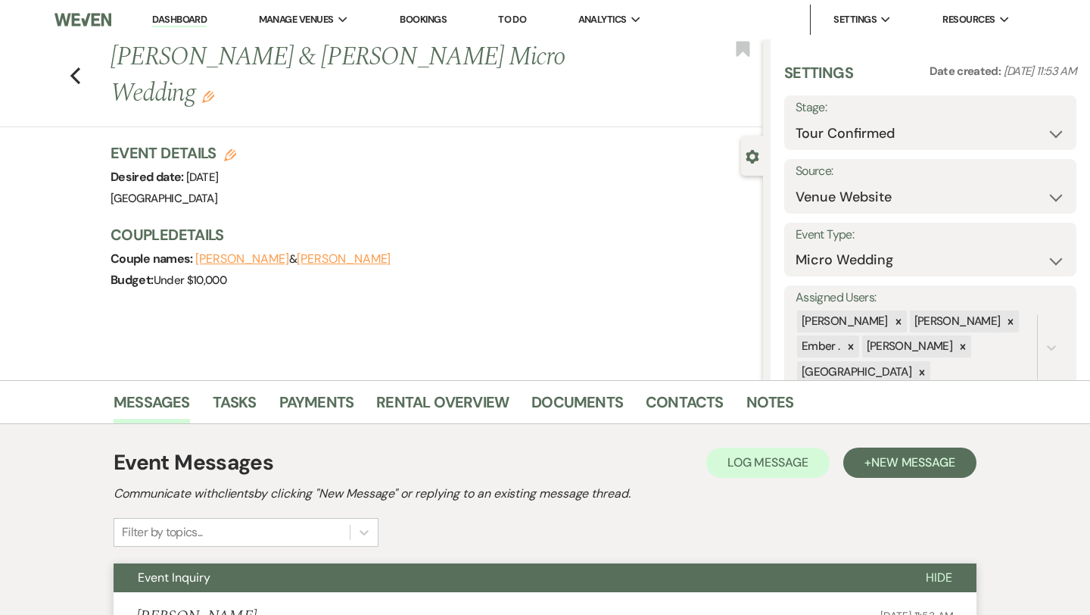
click at [64, 48] on div "Previous [PERSON_NAME] & [PERSON_NAME] Micro Wedding Edit Bookmark" at bounding box center [377, 83] width 771 height 88
click at [73, 67] on use "button" at bounding box center [75, 75] width 10 height 17
select select "4"
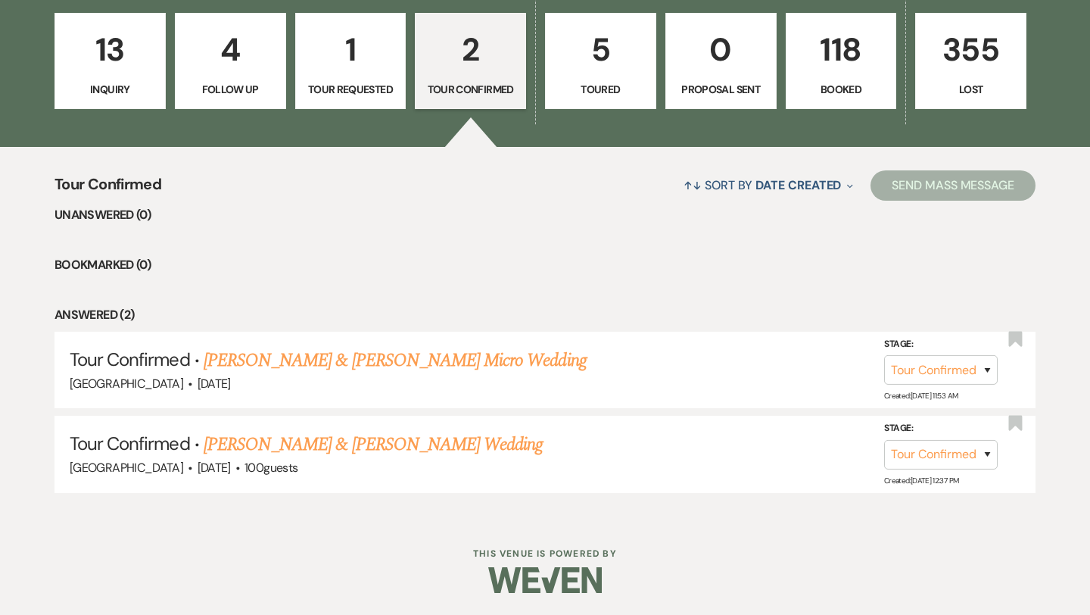
click at [798, 87] on p "Booked" at bounding box center [842, 89] width 92 height 17
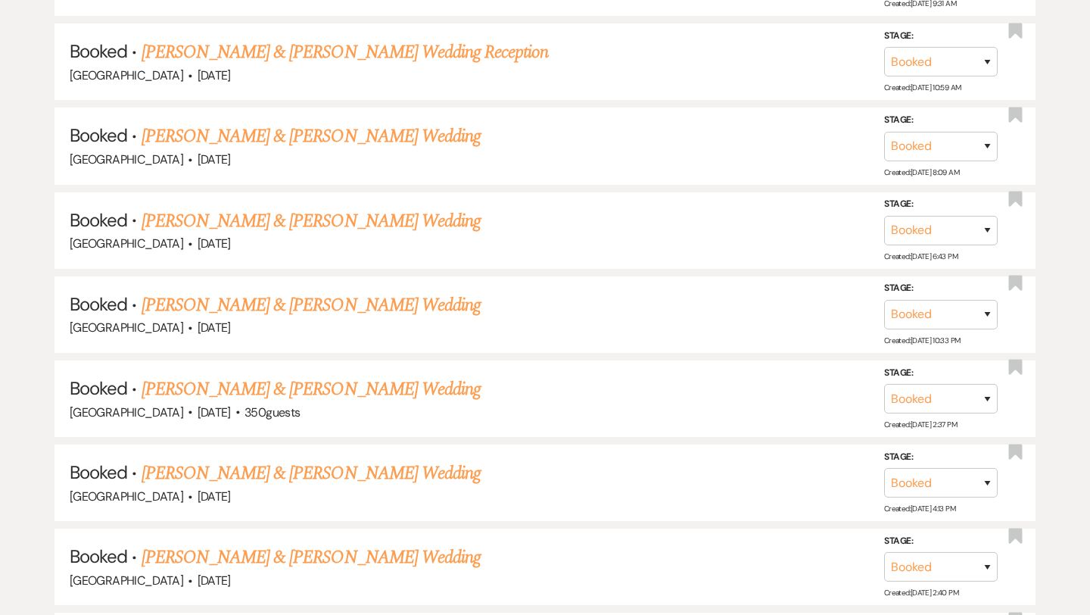
scroll to position [1165, 0]
click at [413, 301] on link "[PERSON_NAME] & [PERSON_NAME] Wedding" at bounding box center [311, 305] width 339 height 27
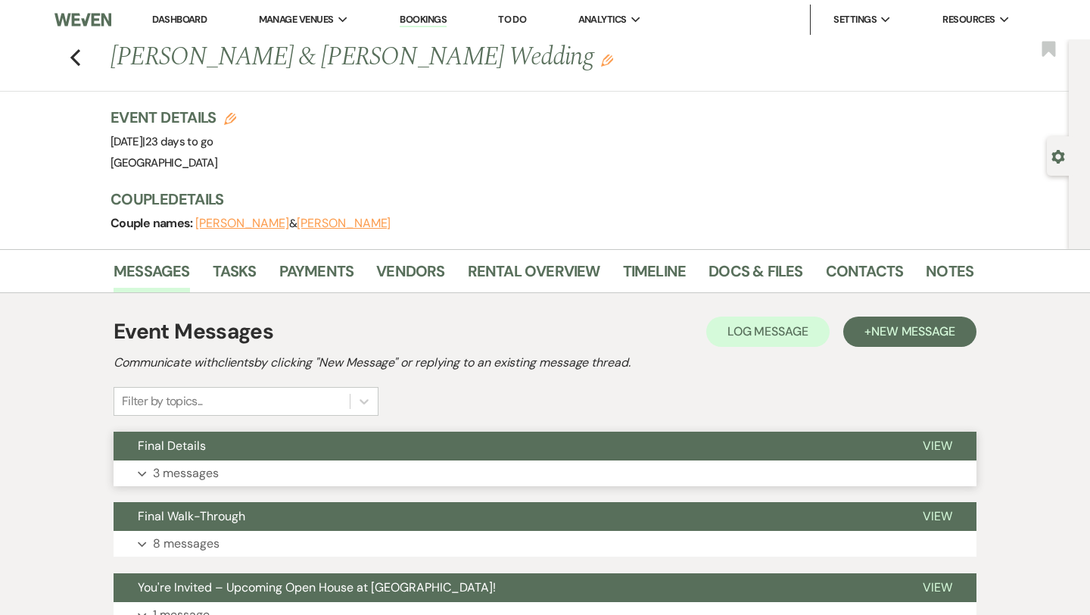
click at [517, 477] on button "Expand 3 messages" at bounding box center [545, 473] width 863 height 26
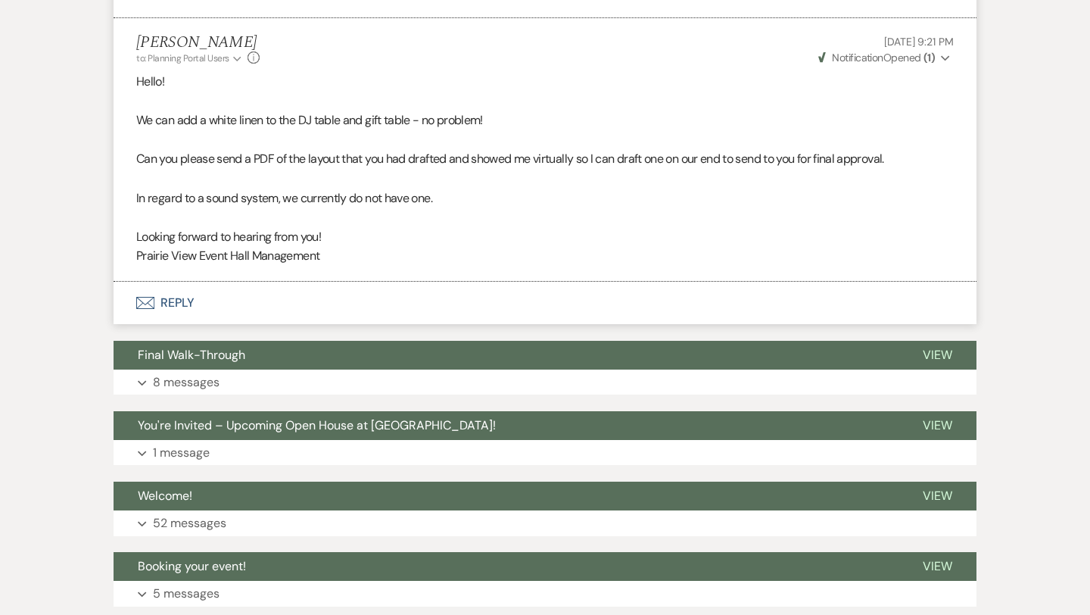
scroll to position [934, 0]
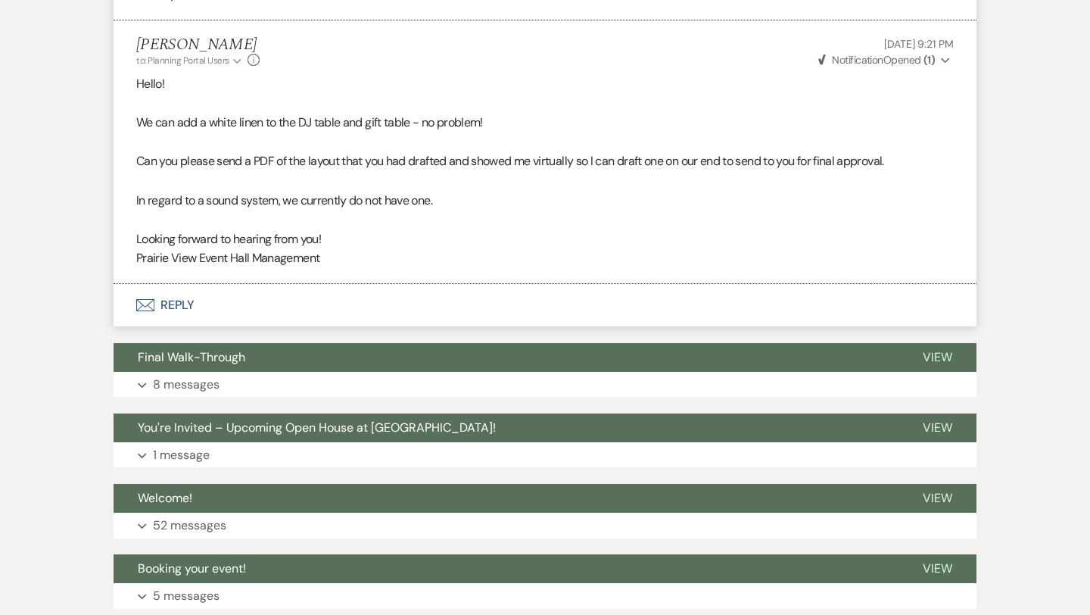
click at [211, 295] on button "Envelope Reply" at bounding box center [545, 305] width 863 height 42
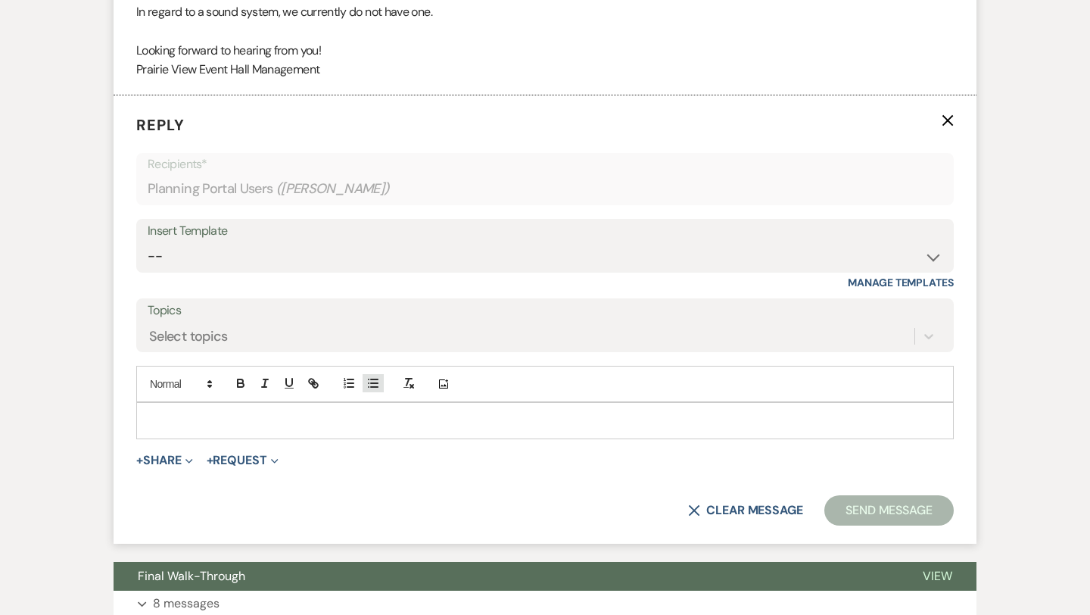
scroll to position [1135, 0]
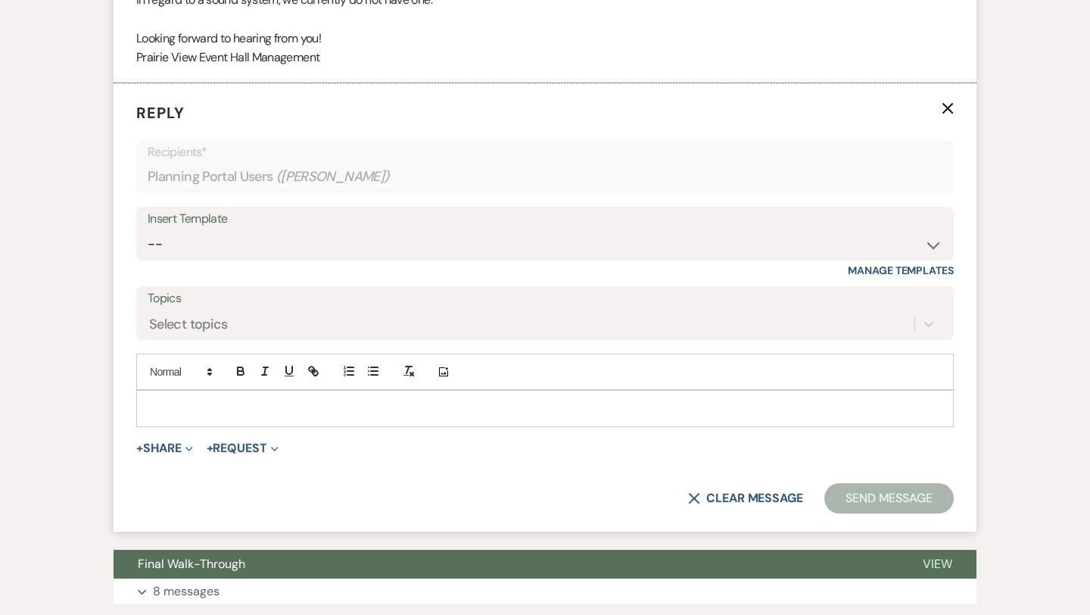
click at [372, 405] on p at bounding box center [545, 408] width 794 height 17
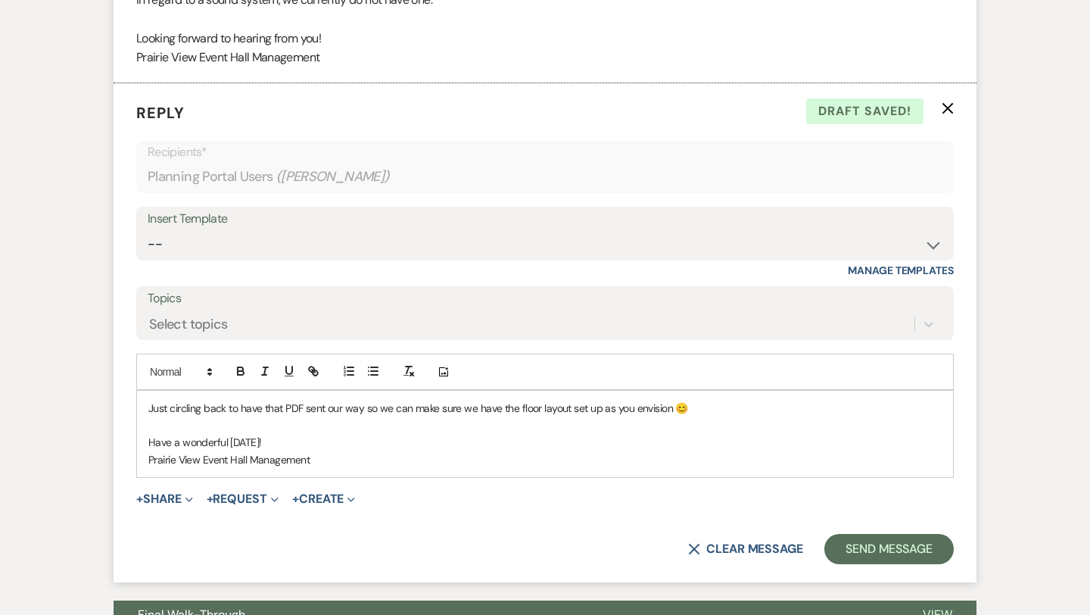
click at [303, 404] on p "Just circling back to have that PDF sent our way so we can make sure we have th…" at bounding box center [545, 408] width 794 height 17
click at [862, 554] on button "Send Message" at bounding box center [889, 549] width 129 height 30
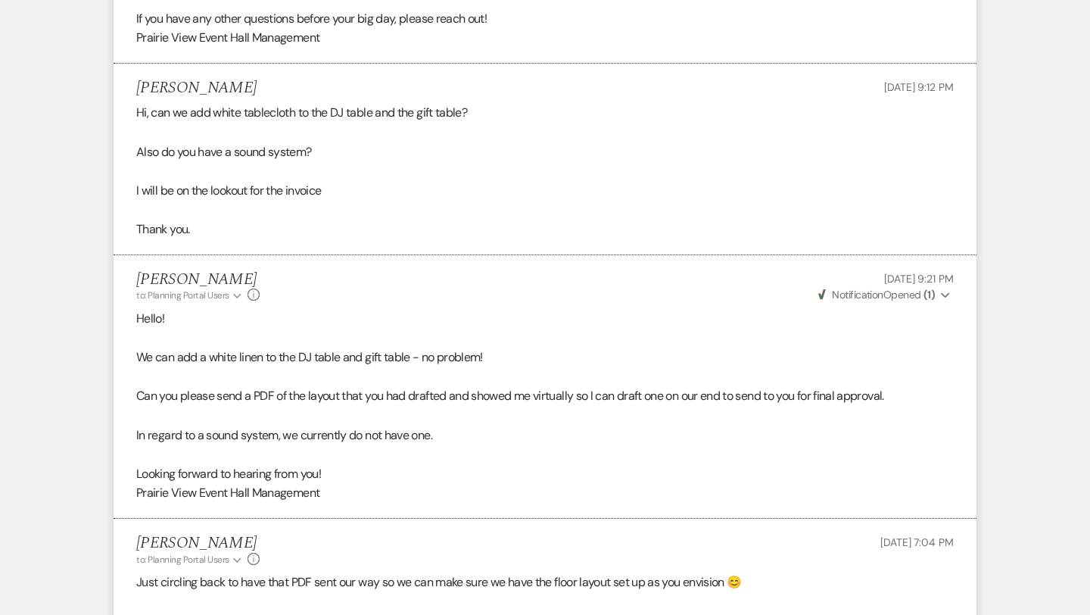
scroll to position [0, 0]
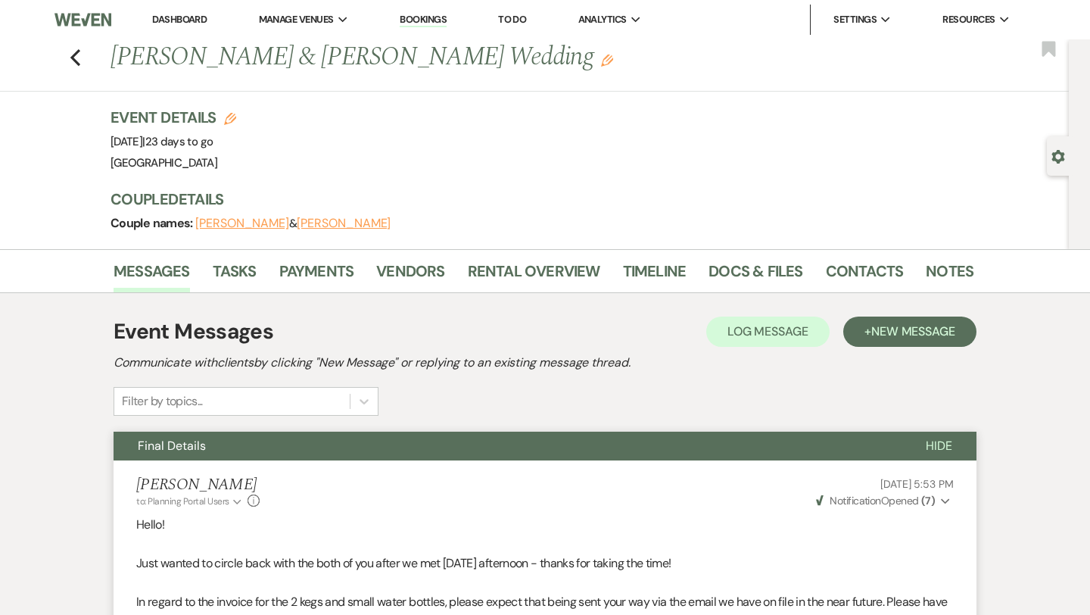
click at [173, 28] on li "Dashboard" at bounding box center [180, 20] width 70 height 30
click at [167, 16] on link "Dashboard" at bounding box center [179, 19] width 55 height 13
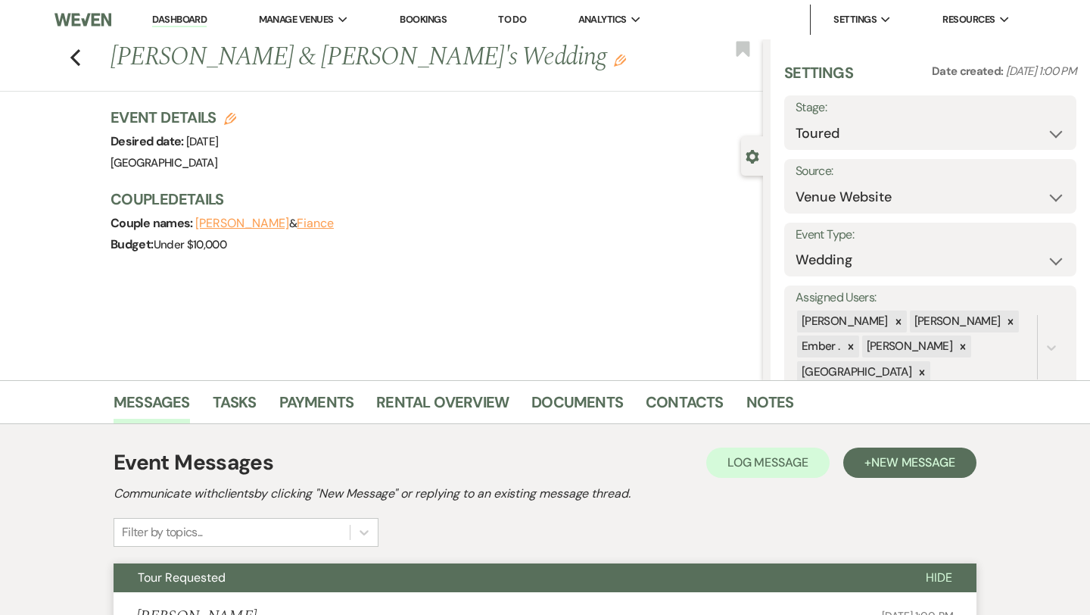
select select "5"
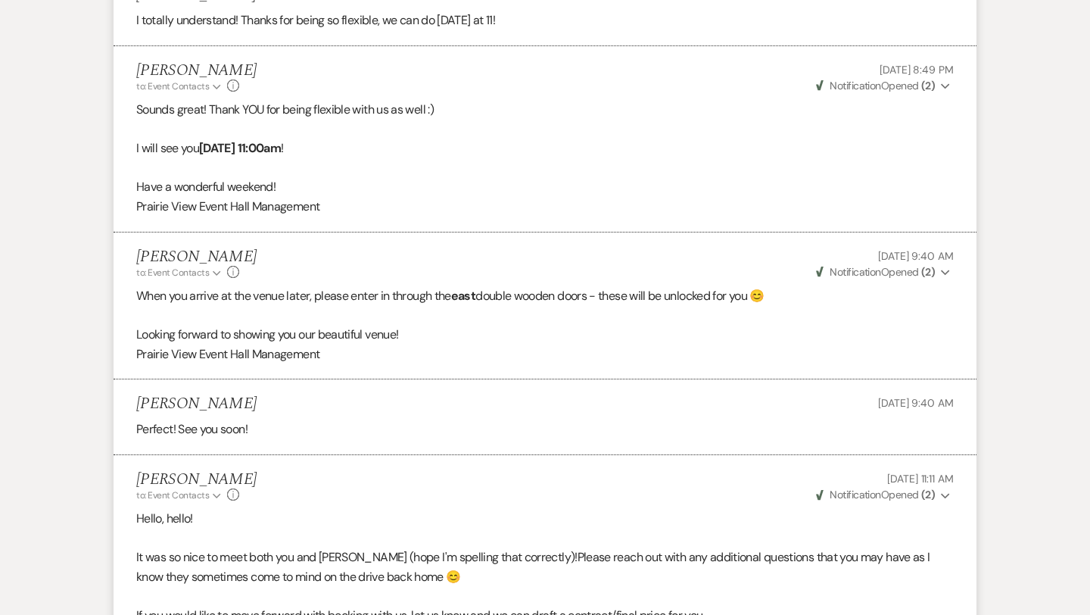
scroll to position [2459, 0]
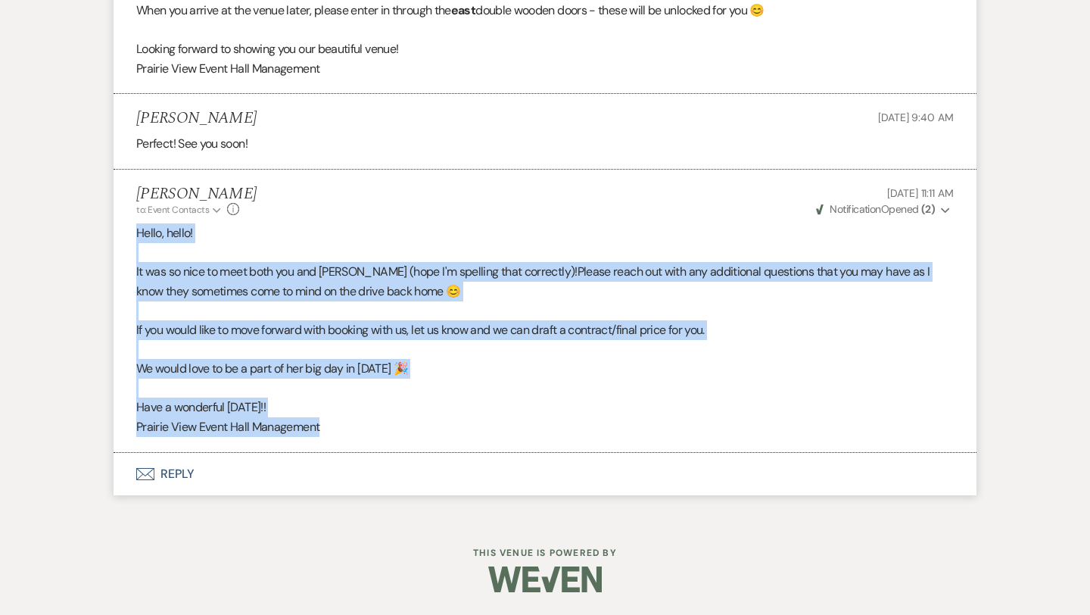
drag, startPoint x: 332, startPoint y: 428, endPoint x: 139, endPoint y: 231, distance: 276.3
click at [139, 231] on div "Hello, hello! It was so nice to meet both you and Ashlynn (hope I'm spelling th…" at bounding box center [545, 330] width 818 height 214
copy div "Hello, hello! It was so nice to meet both you and Ashlynn (hope I'm spelling th…"
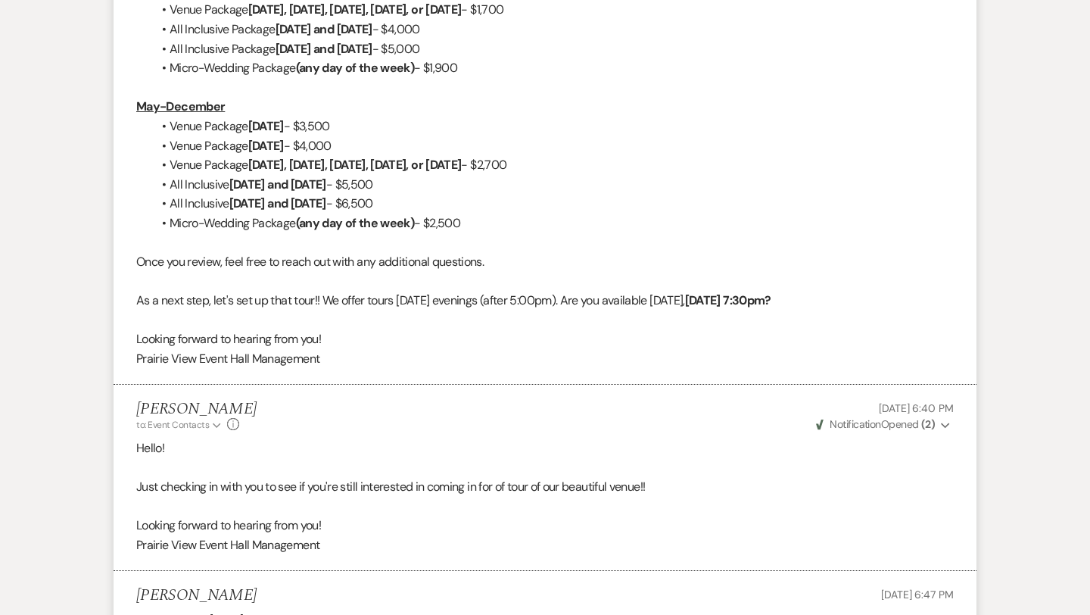
scroll to position [804, 0]
